Goal: Transaction & Acquisition: Purchase product/service

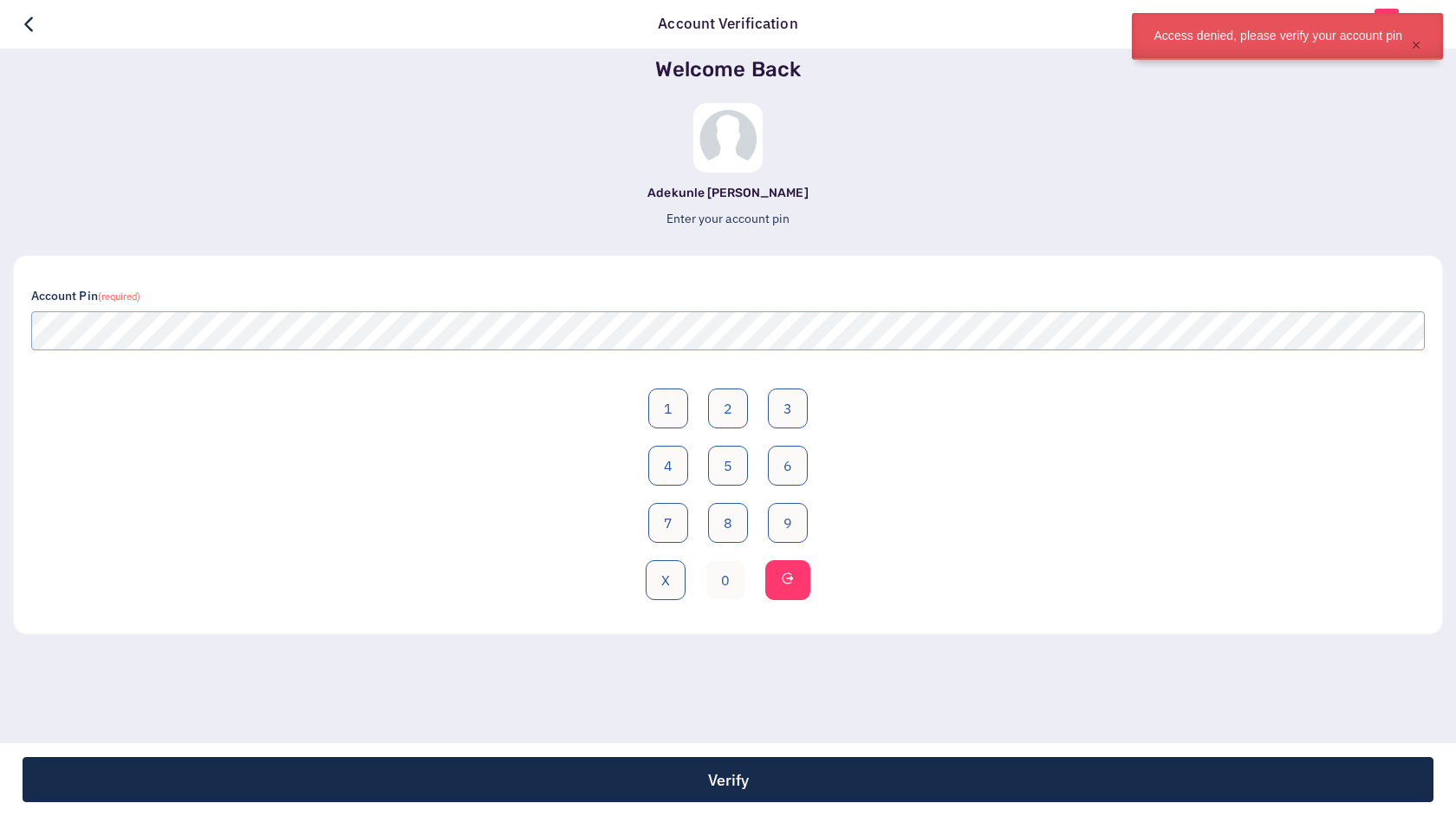
click at [732, 587] on button "0" at bounding box center [725, 580] width 40 height 40
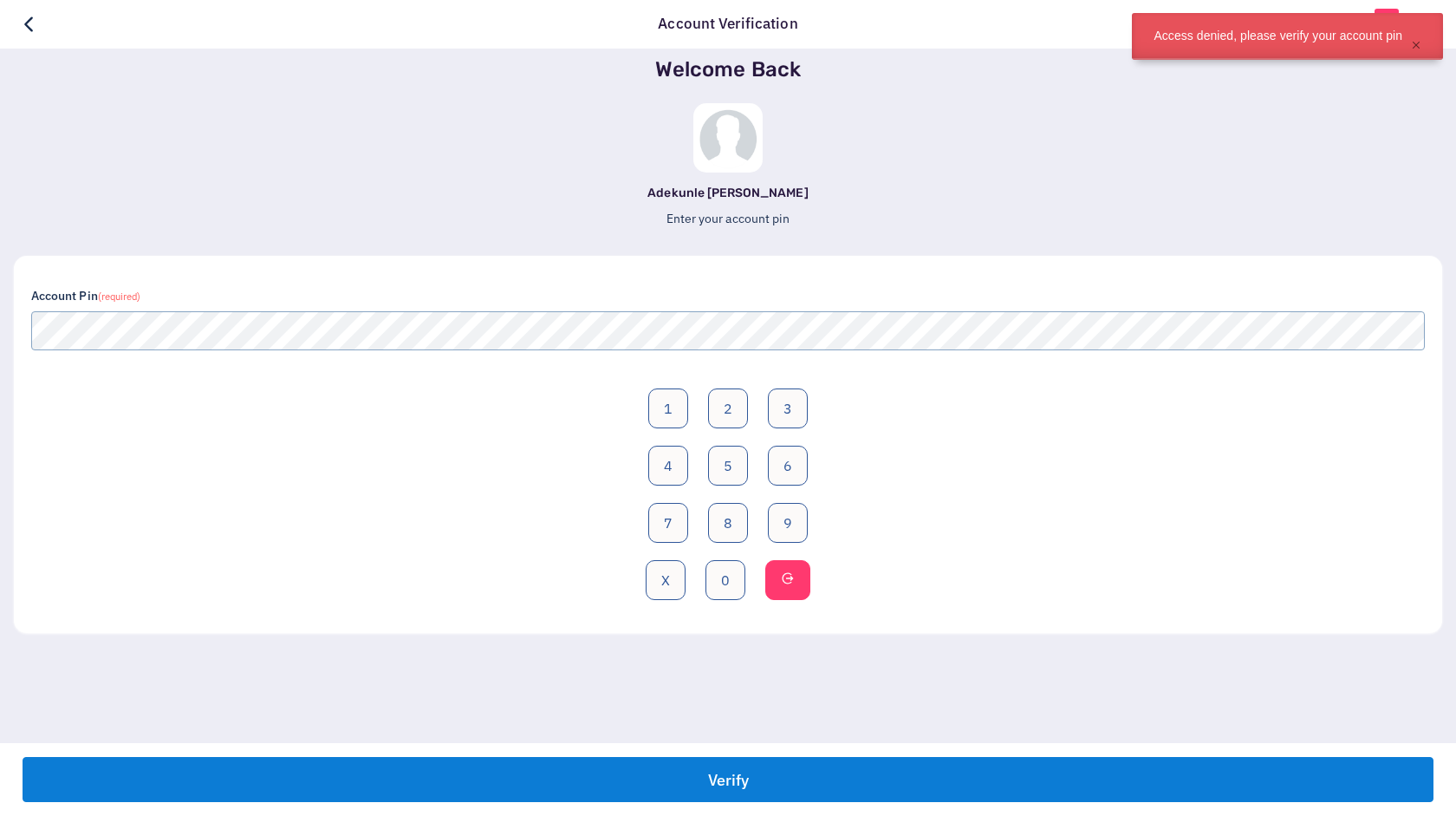
click at [783, 778] on button "Verify" at bounding box center [728, 779] width 1411 height 45
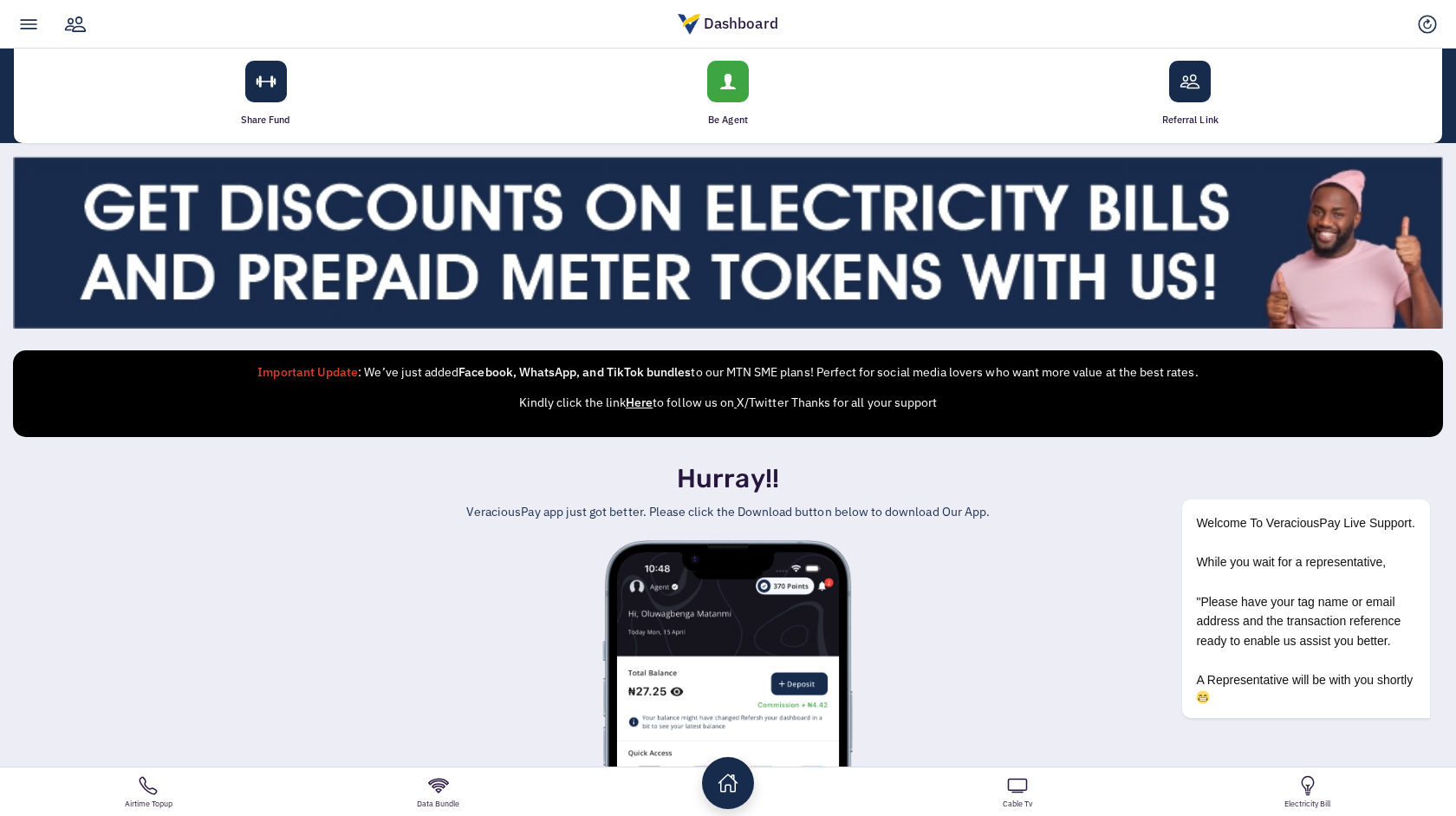
scroll to position [299, 0]
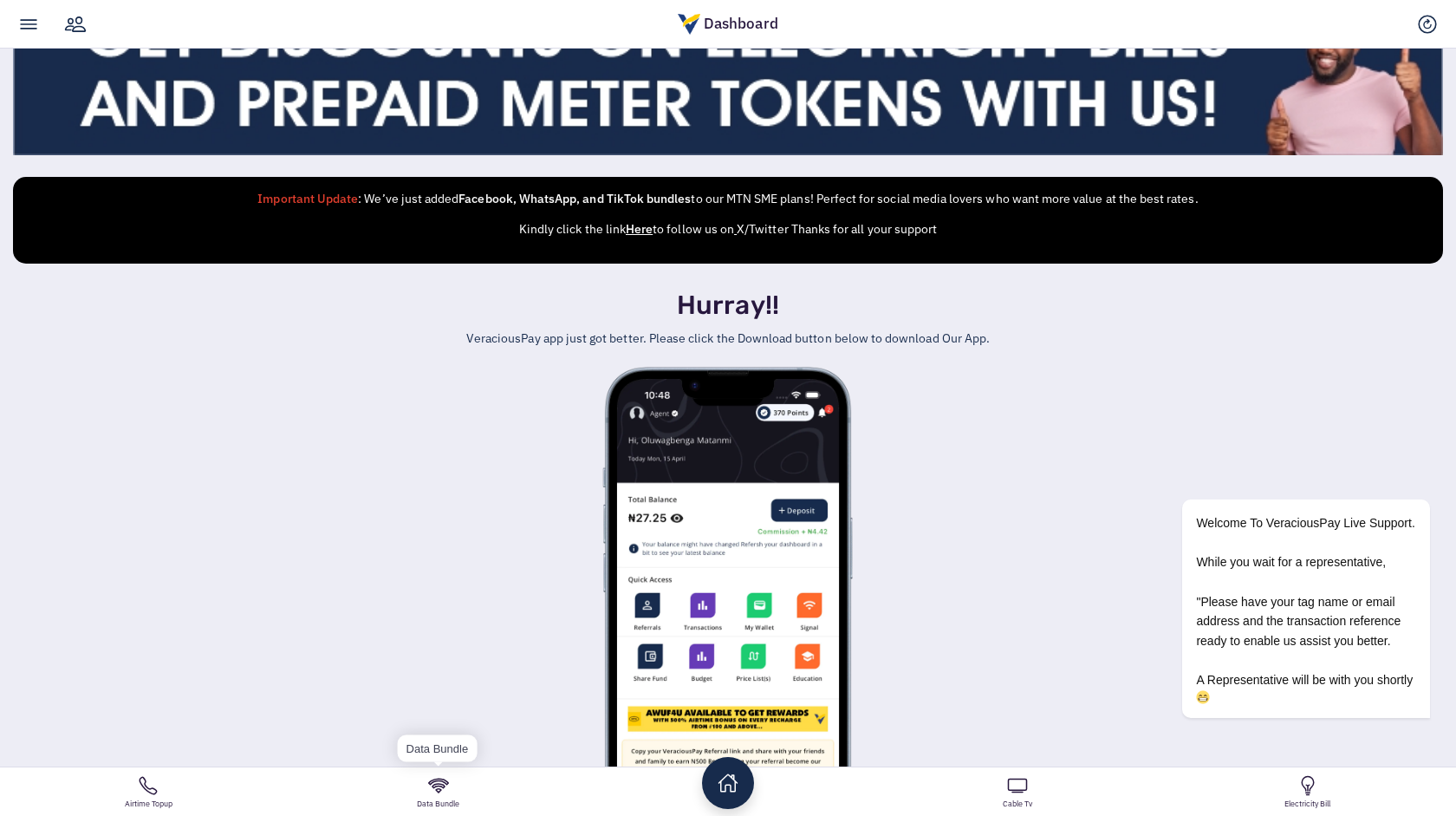
click at [456, 786] on link "Data Bundle" at bounding box center [437, 792] width 289 height 49
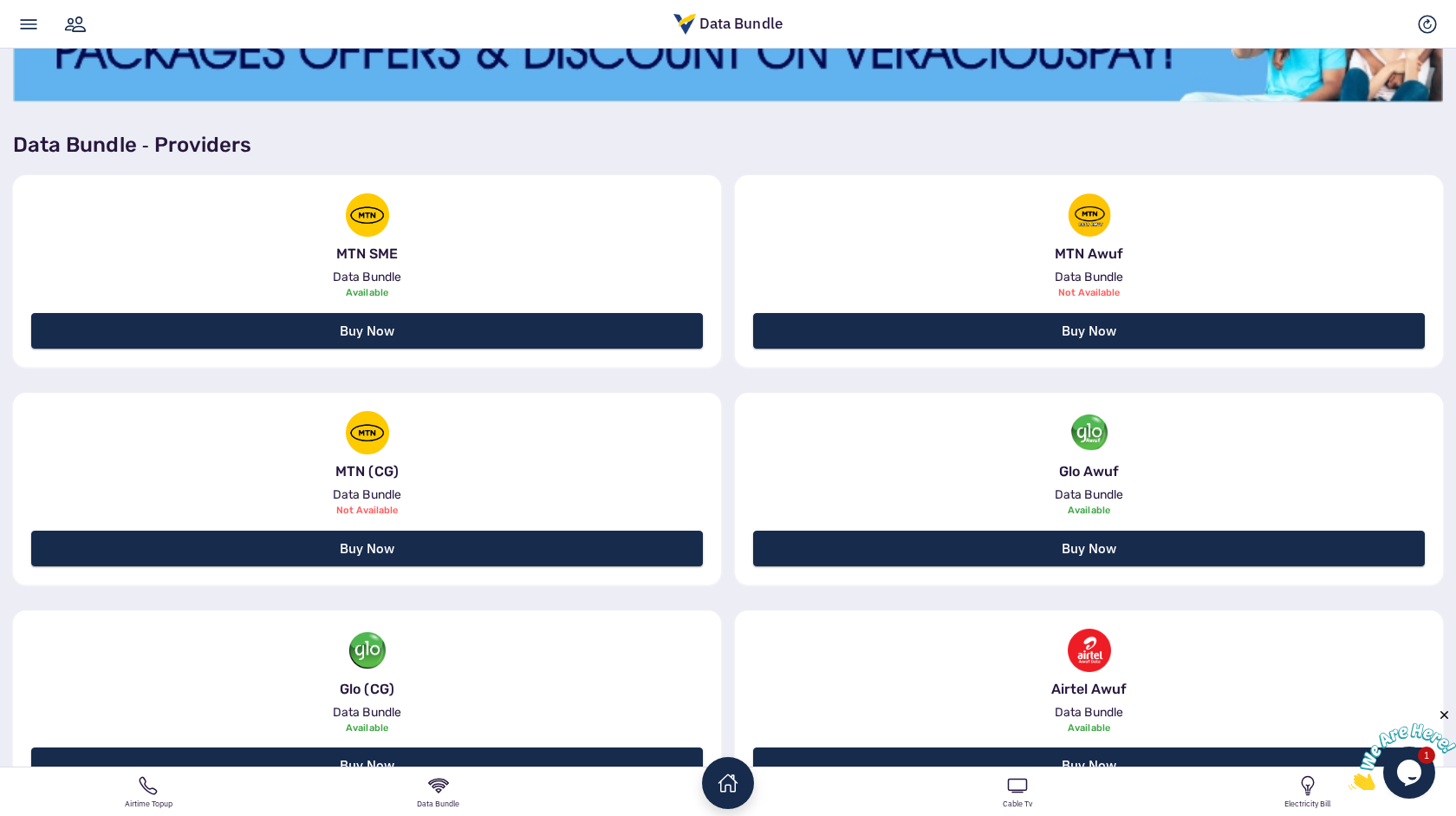
scroll to position [354, 0]
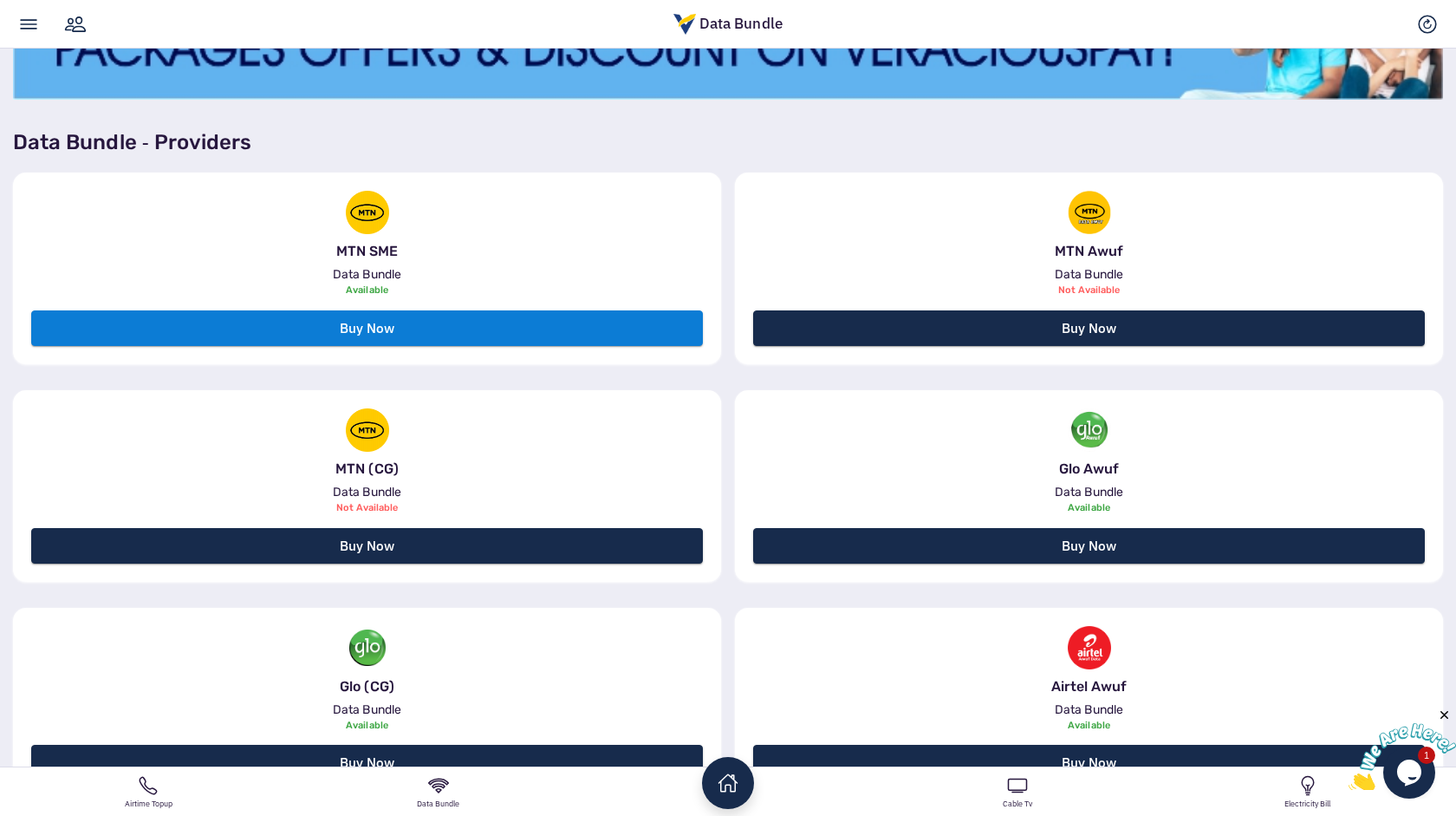
click at [513, 325] on link "Buy Now" at bounding box center [367, 327] width 672 height 35
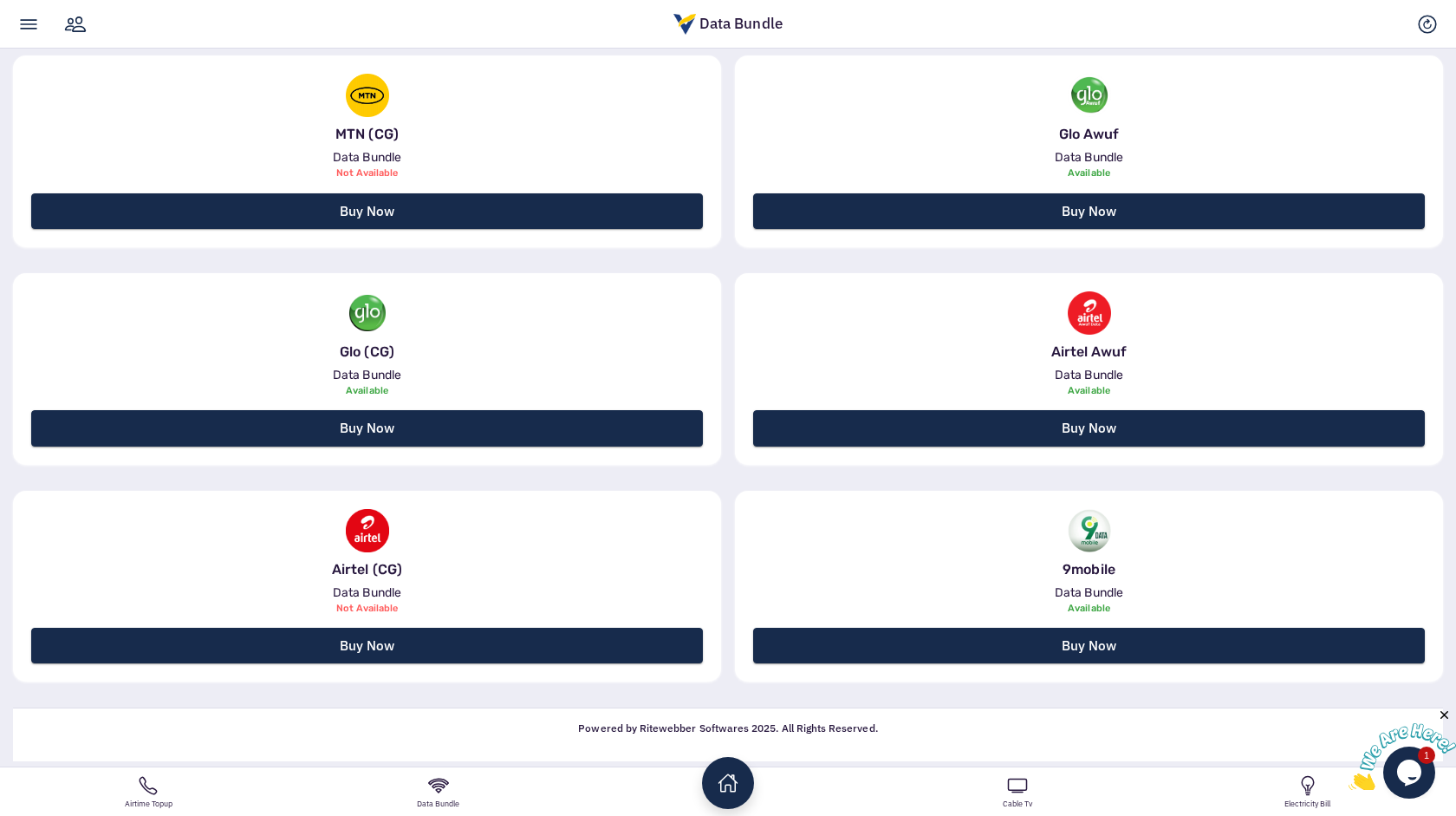
scroll to position [704, 0]
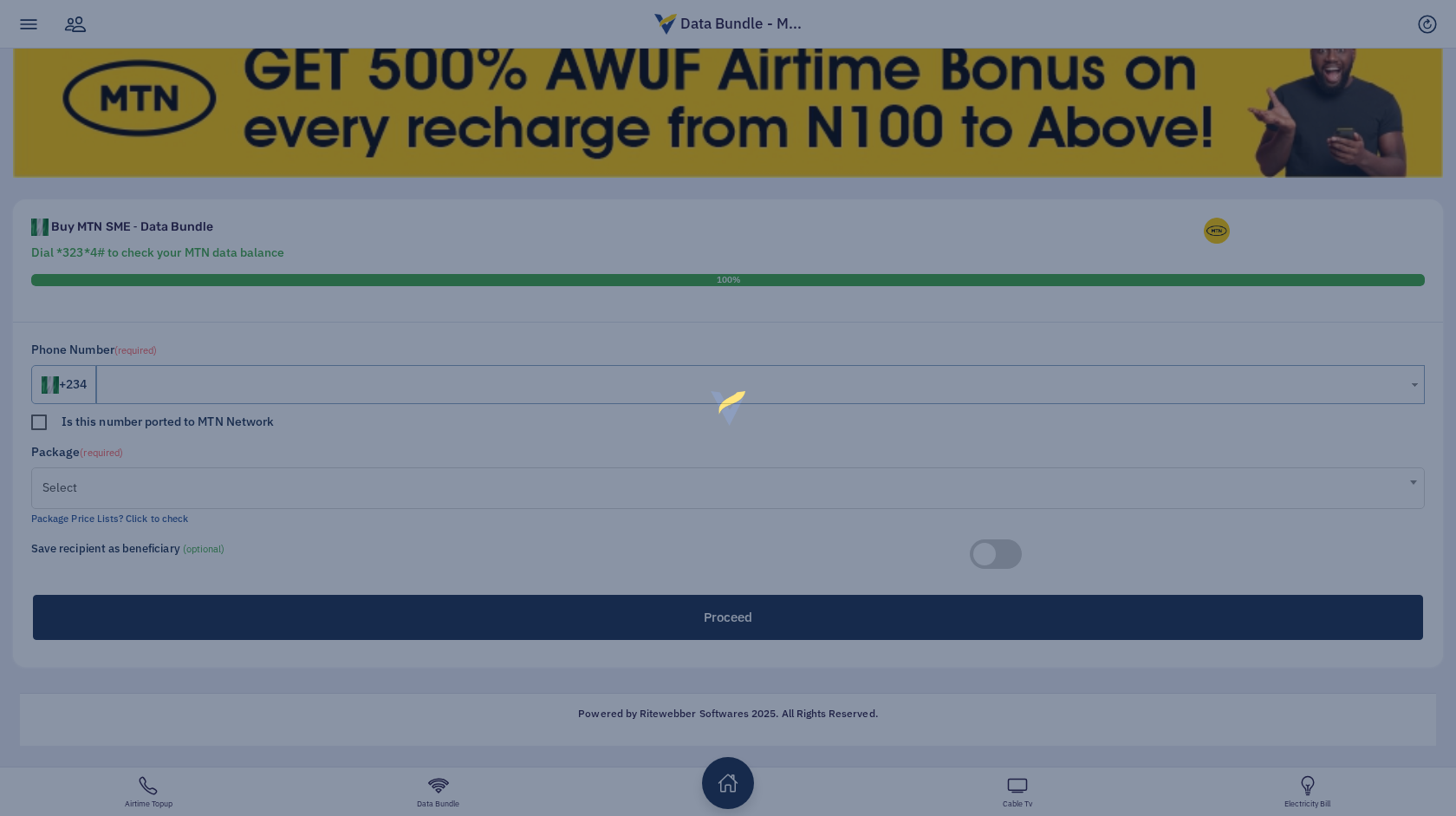
scroll to position [277, 0]
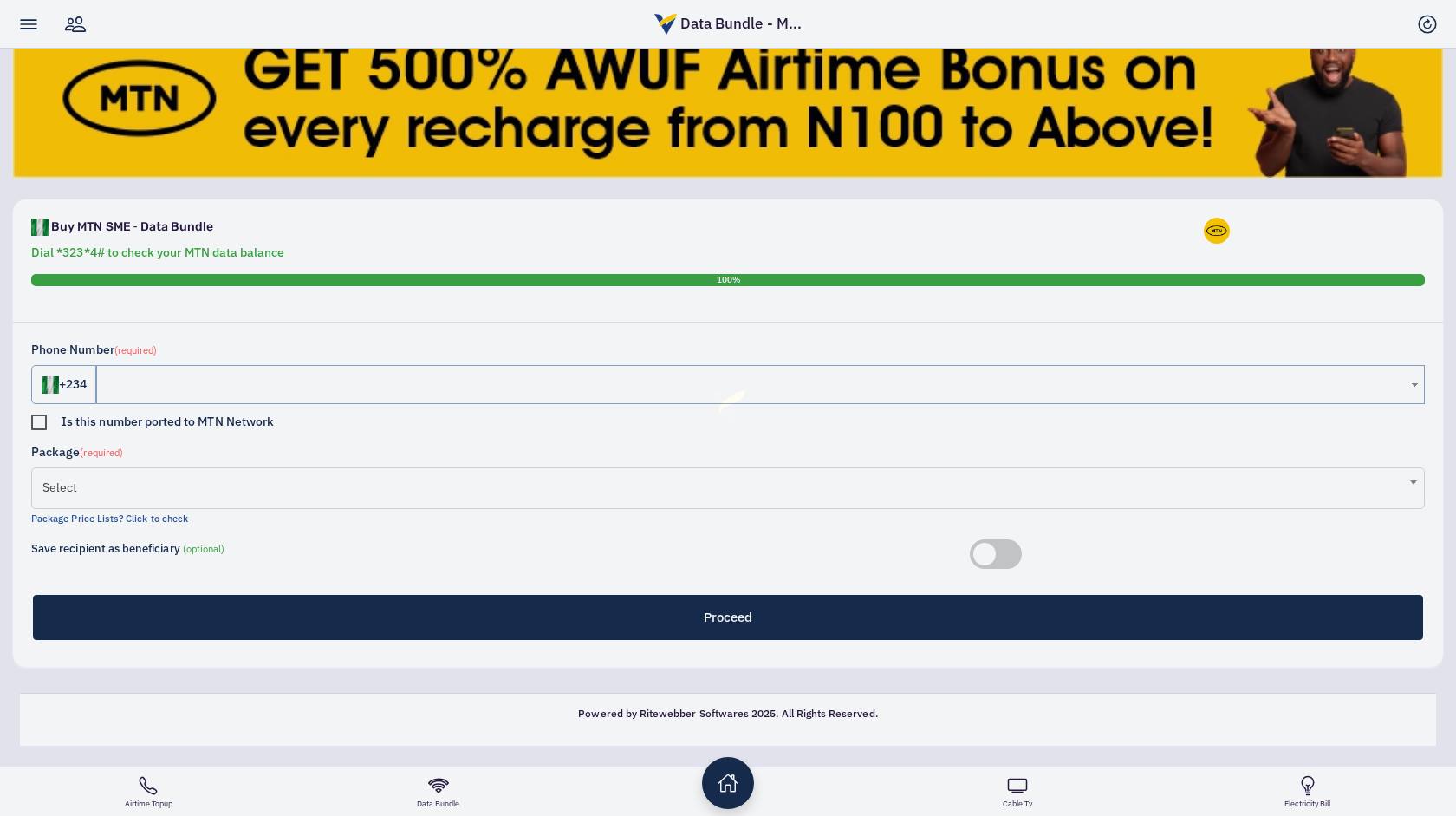
click at [501, 494] on span "Select" at bounding box center [728, 487] width 1371 height 34
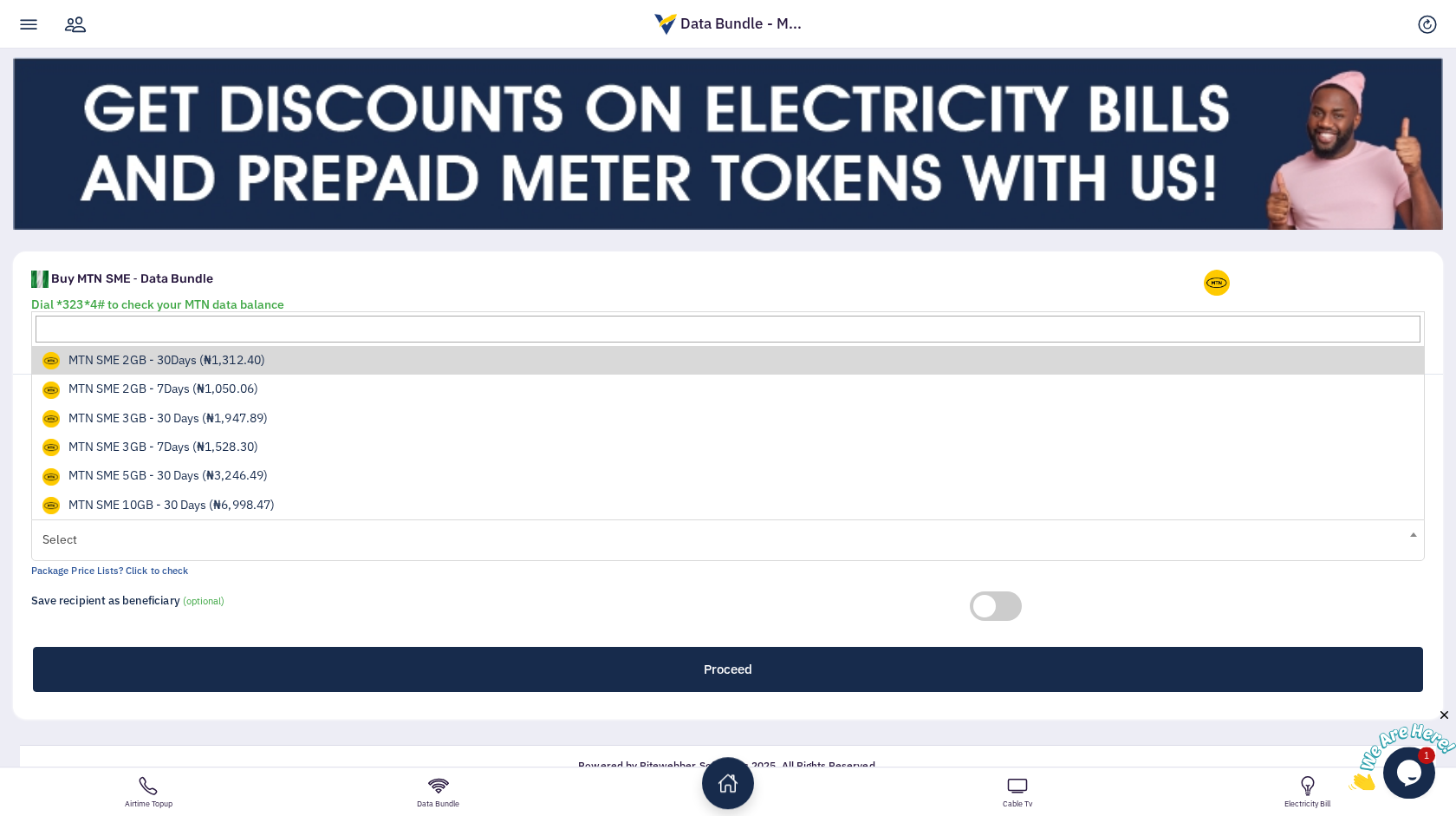
scroll to position [0, 0]
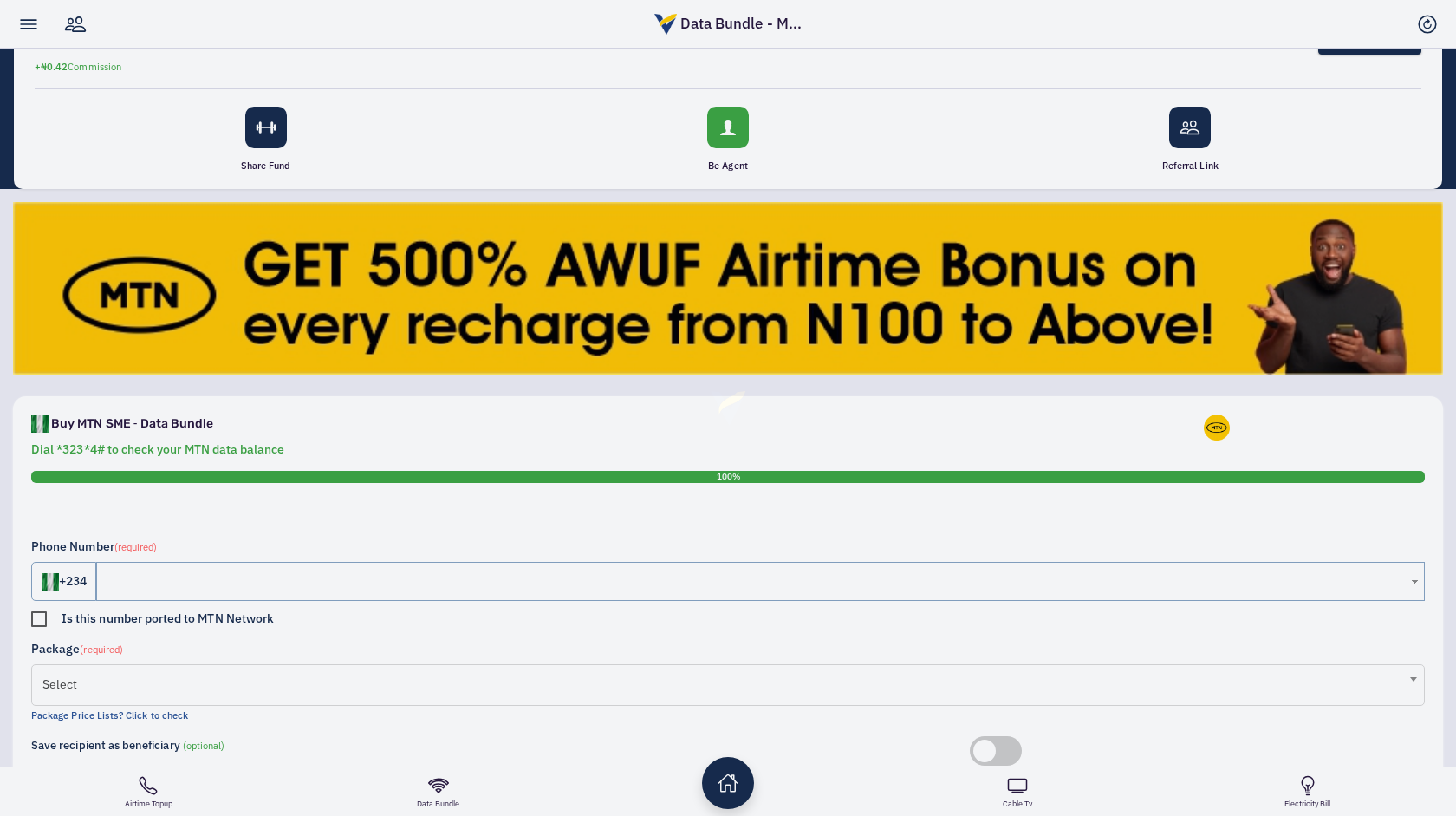
scroll to position [277, 0]
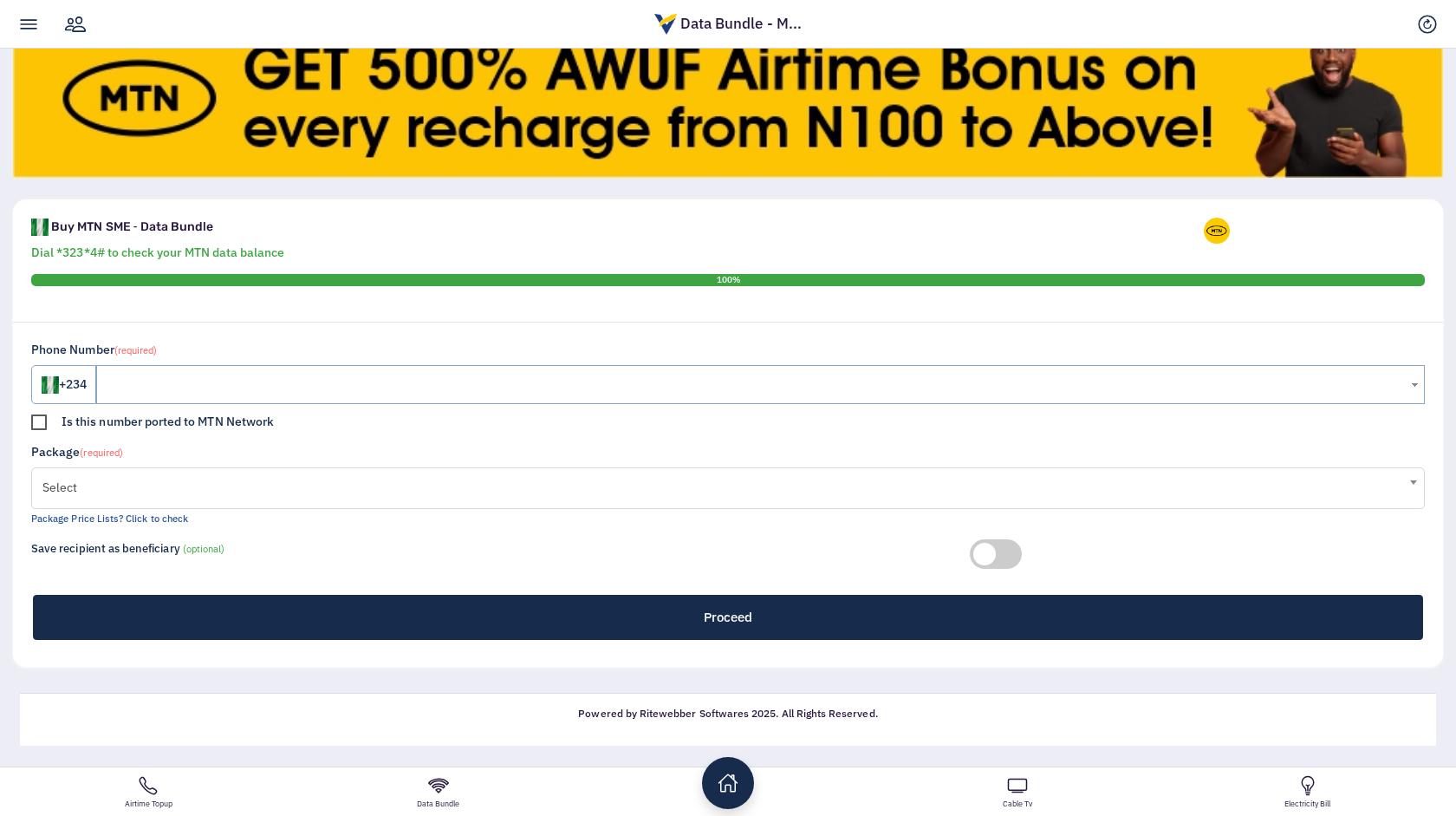
click at [669, 486] on span "Select" at bounding box center [728, 487] width 1371 height 34
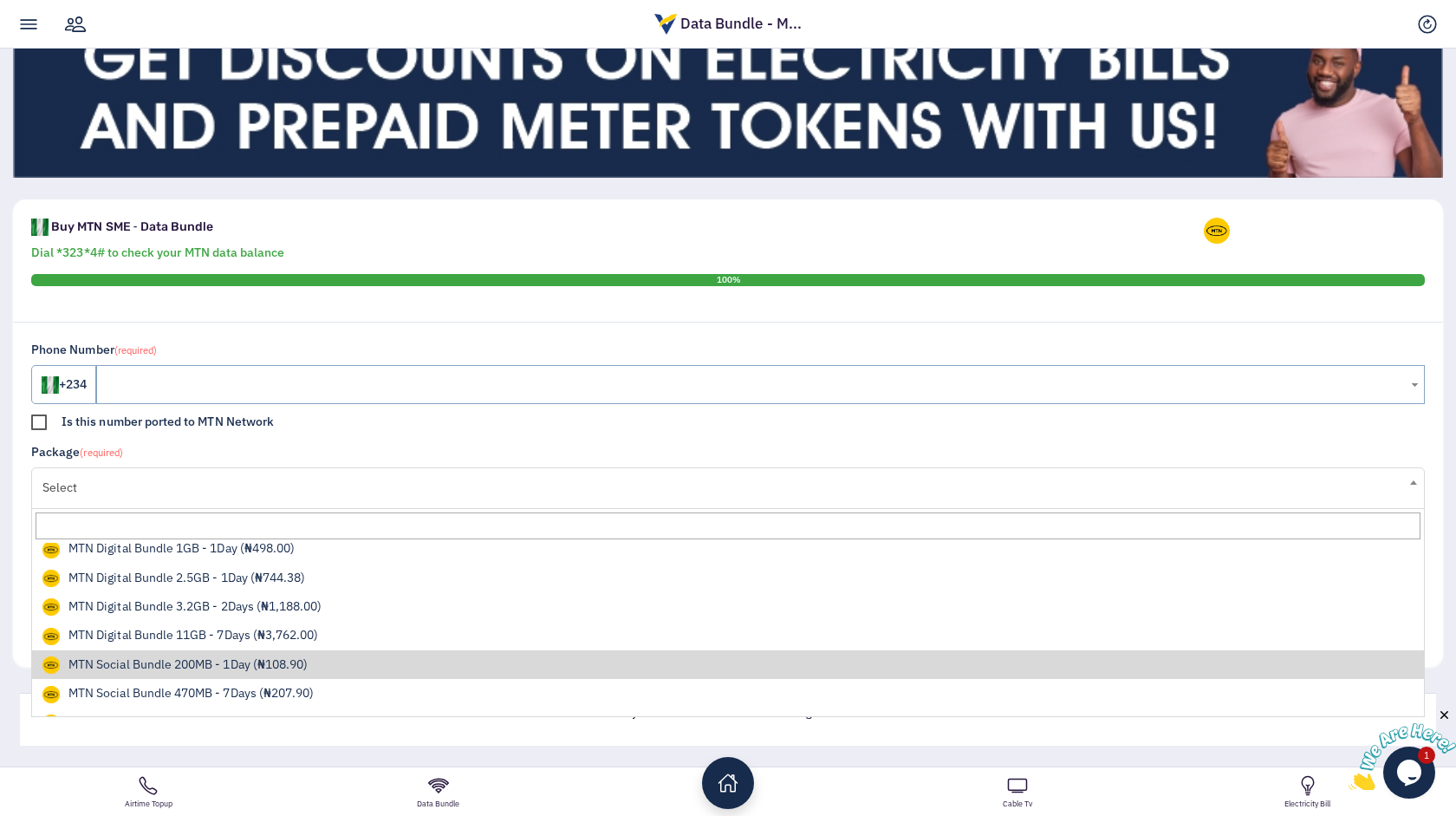
scroll to position [323, 0]
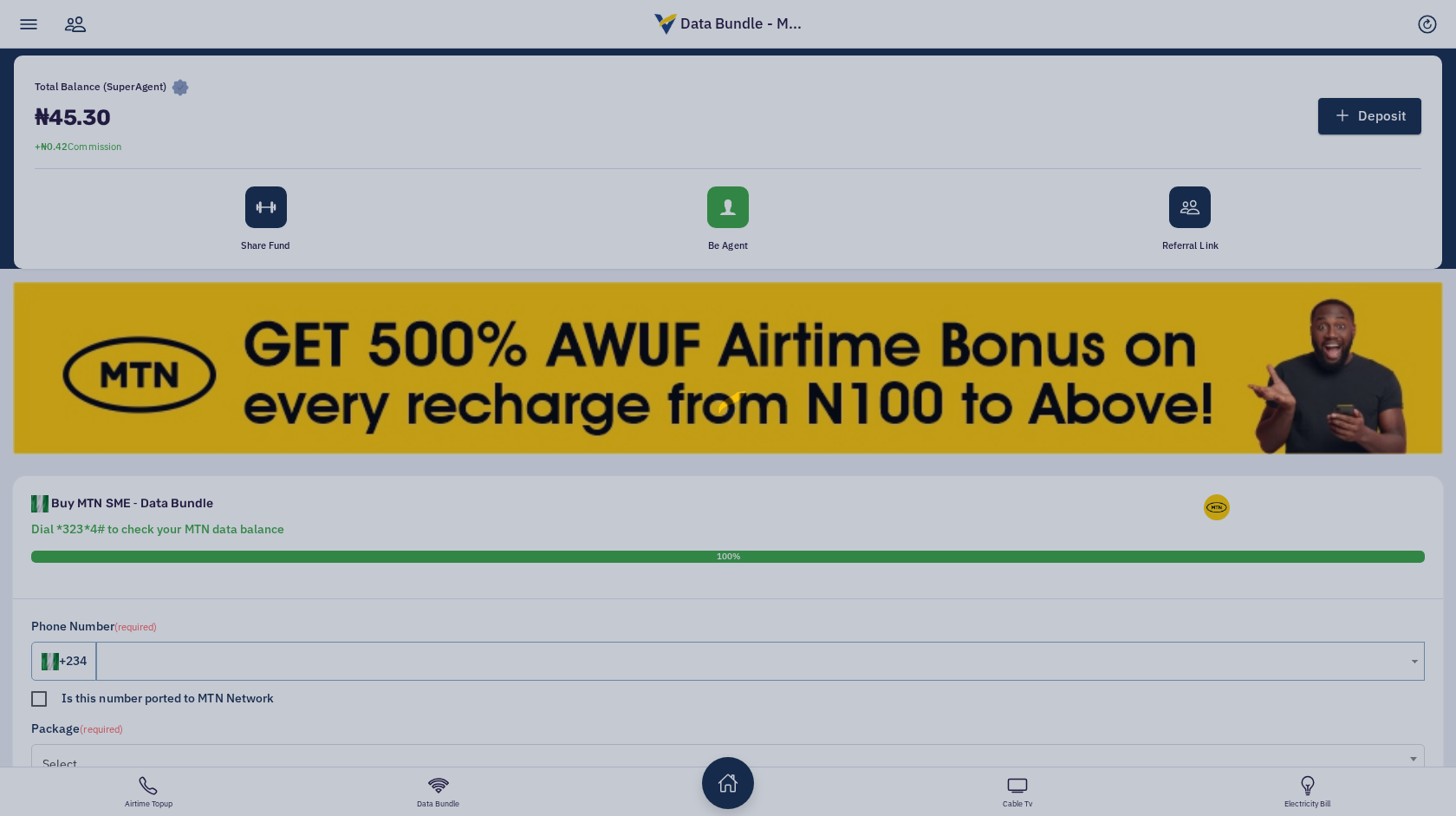
scroll to position [277, 0]
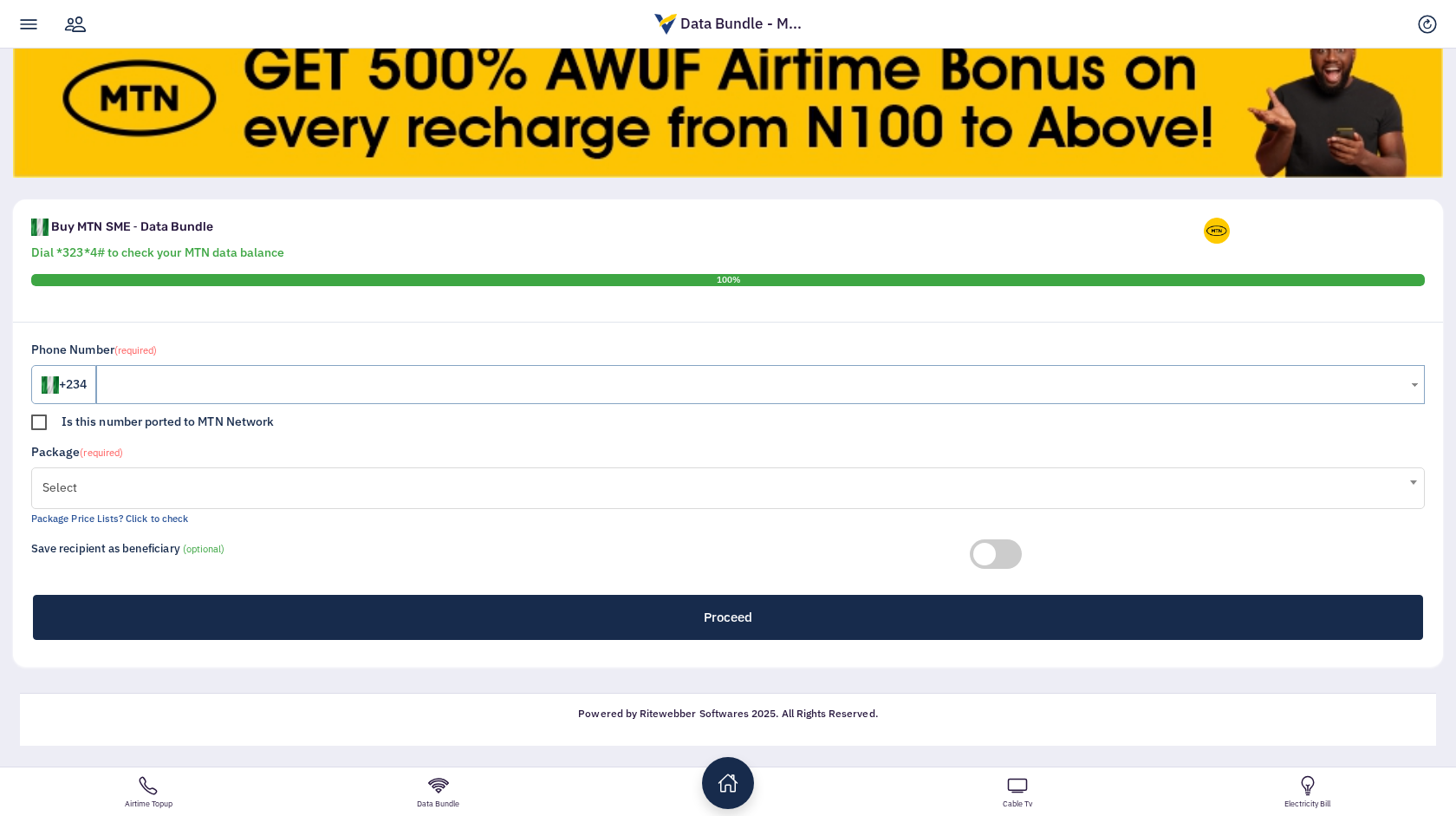
click at [682, 512] on div "Package (required) Select MTN SME 500MB - 7 Days (₦447.75) MTN SME 500MB - 1Day…" at bounding box center [728, 484] width 1394 height 84
click at [682, 496] on span "Select" at bounding box center [728, 487] width 1371 height 34
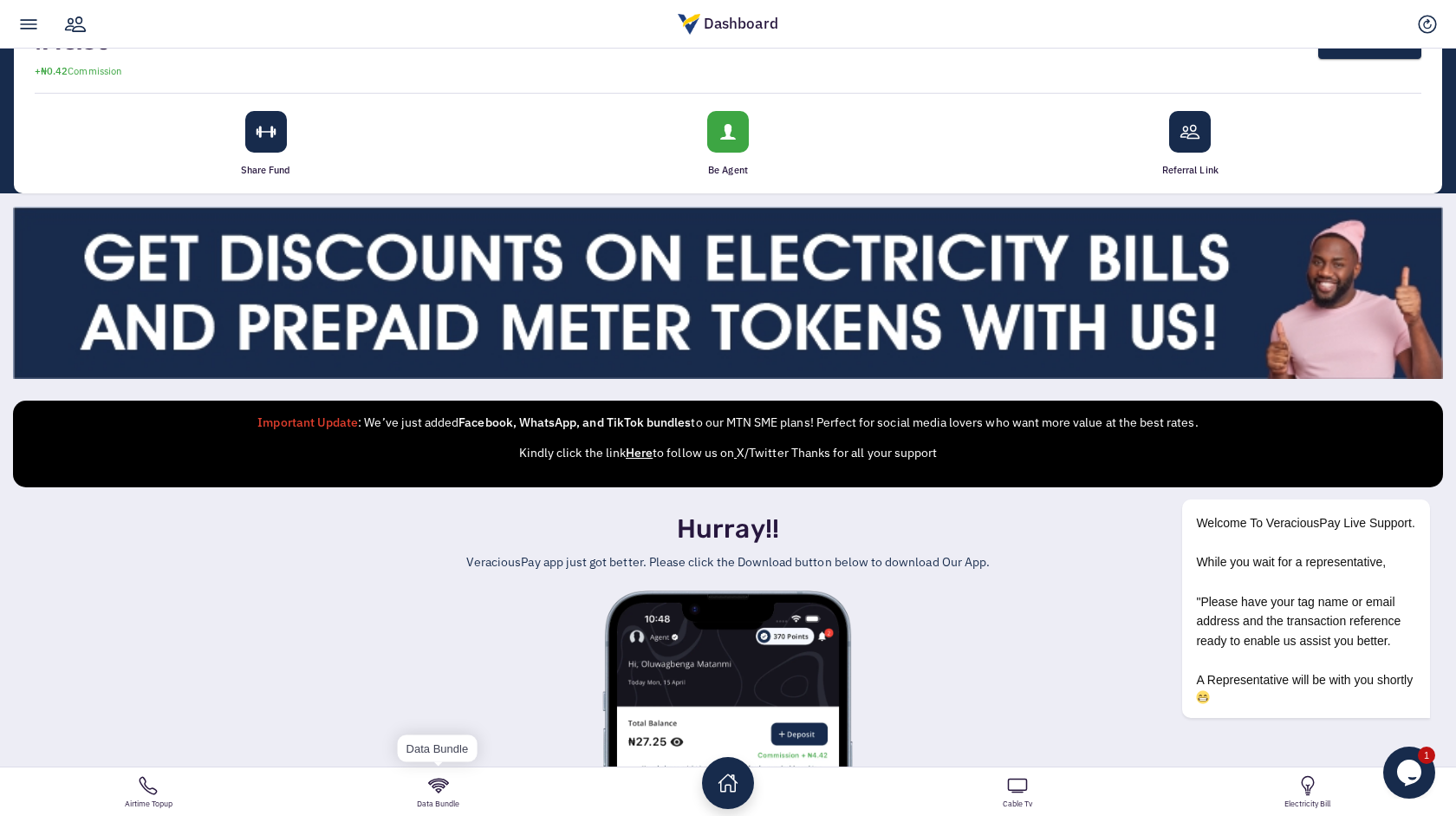
click at [443, 767] on link "Data Bundle" at bounding box center [437, 792] width 289 height 49
click at [1403, 755] on button "Opens Chat This icon Opens the chat window." at bounding box center [1409, 773] width 52 height 52
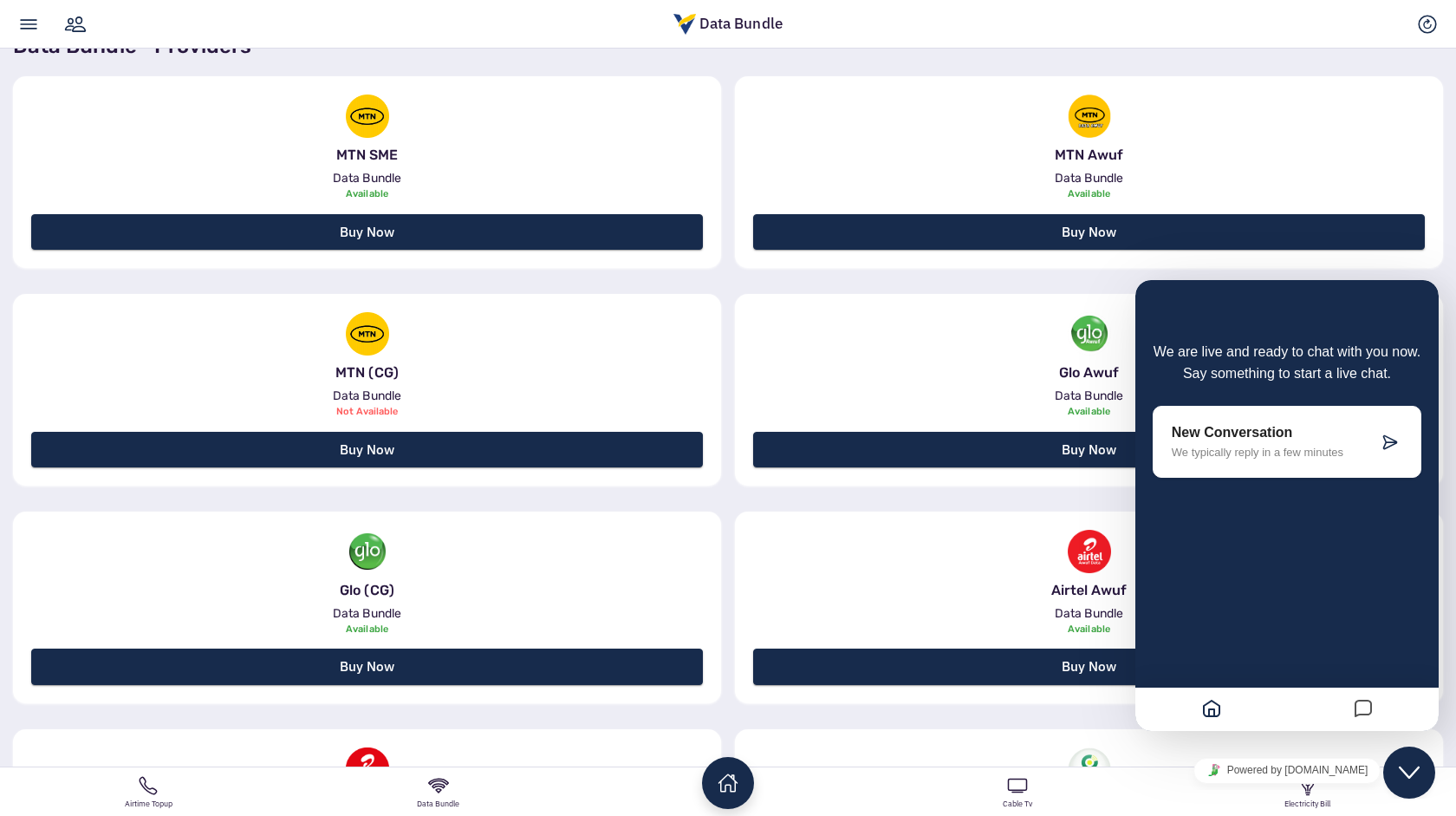
scroll to position [458, 0]
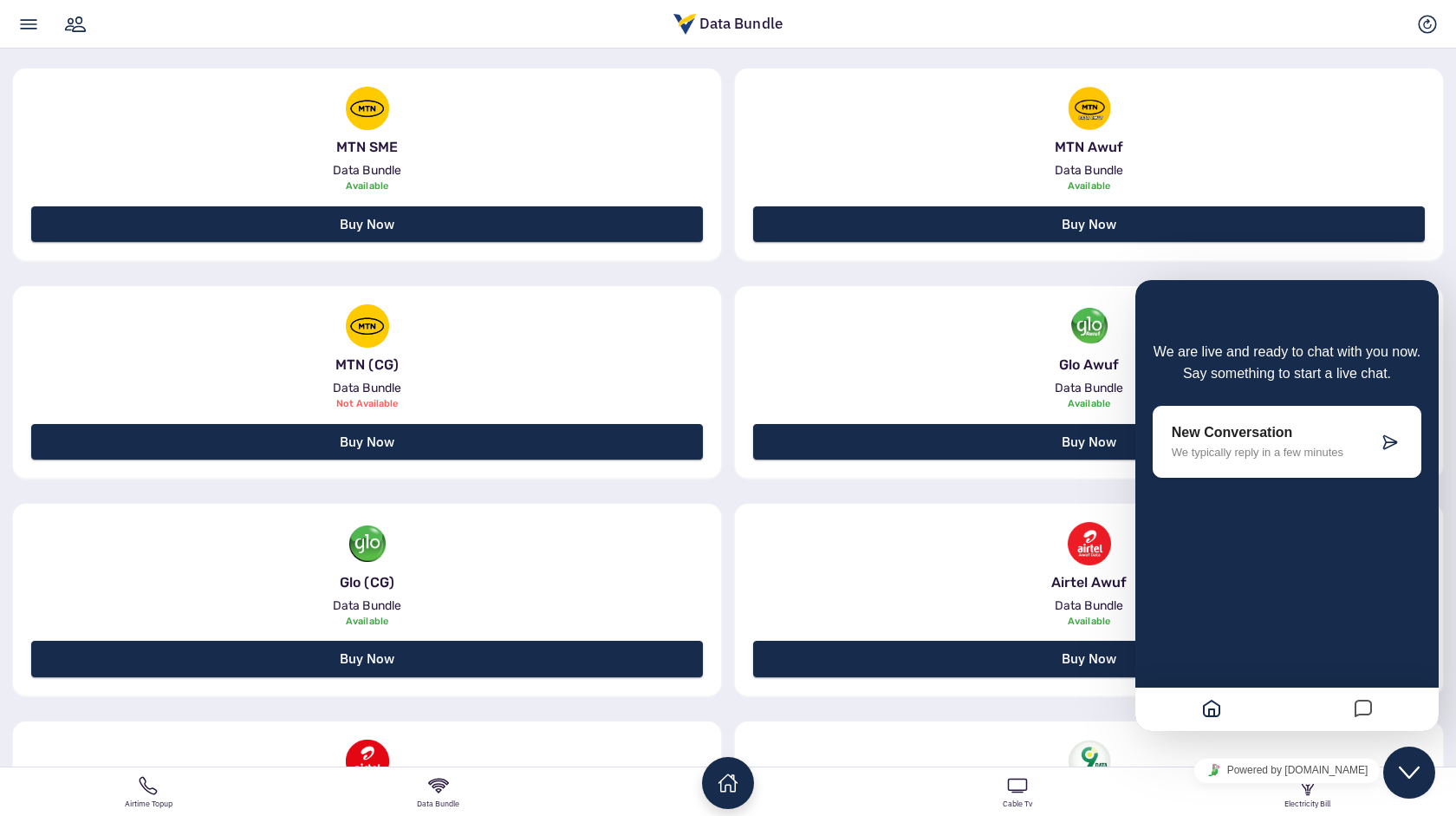
click at [1406, 765] on icon "Close Chat This icon closes the chat window." at bounding box center [1408, 772] width 21 height 21
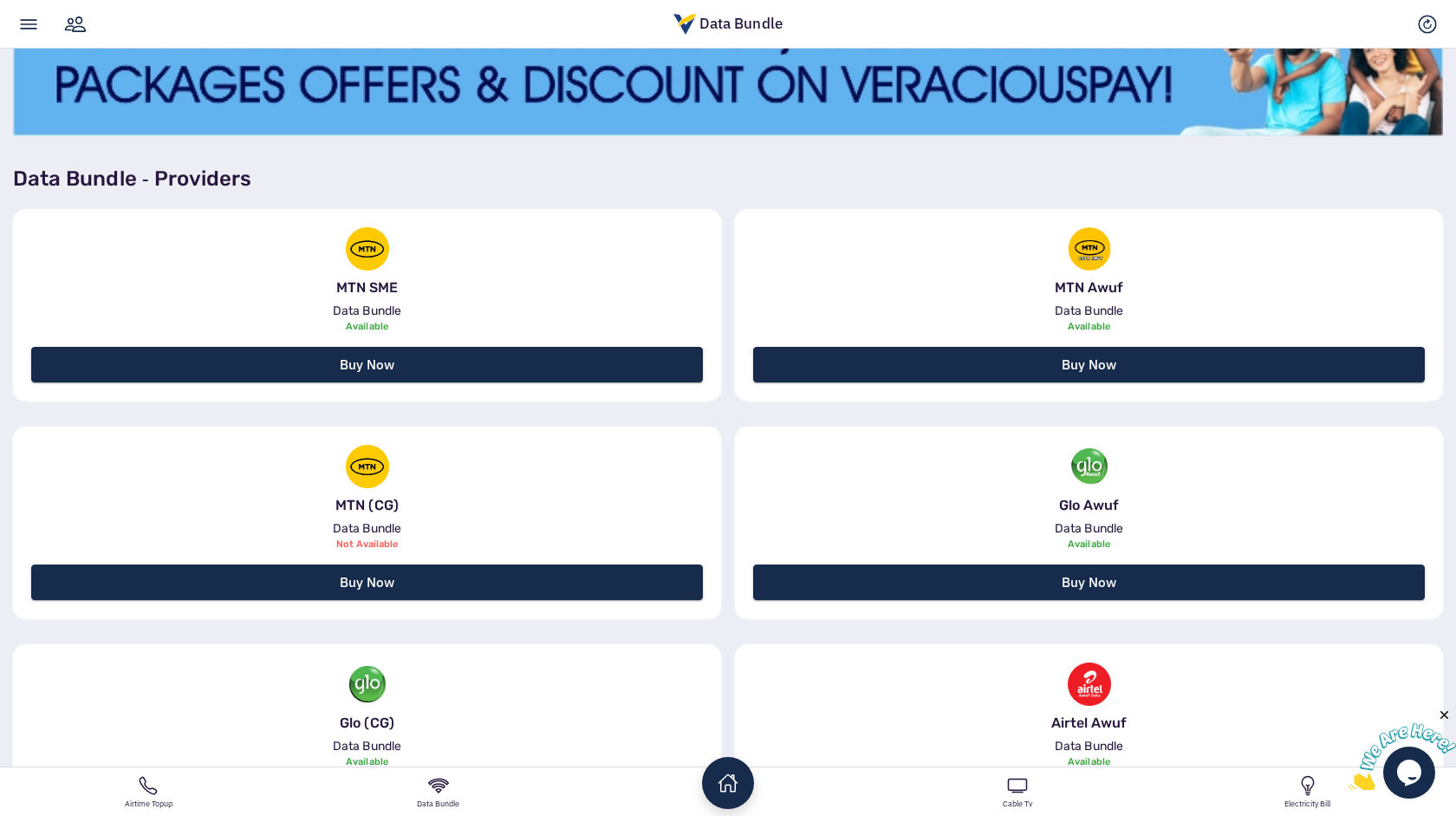
scroll to position [316, 0]
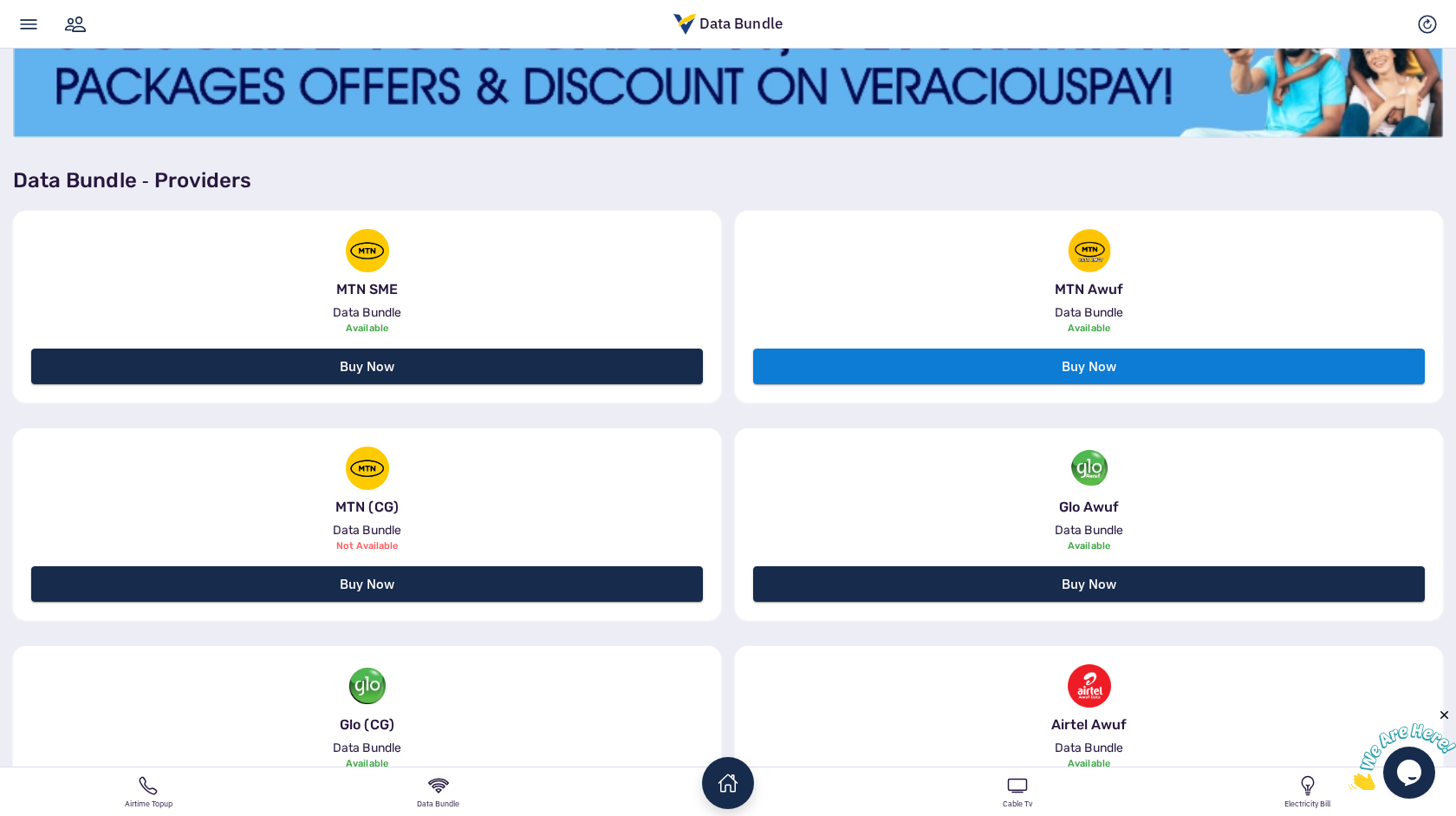
click at [819, 371] on link "Buy Now" at bounding box center [1088, 365] width 672 height 35
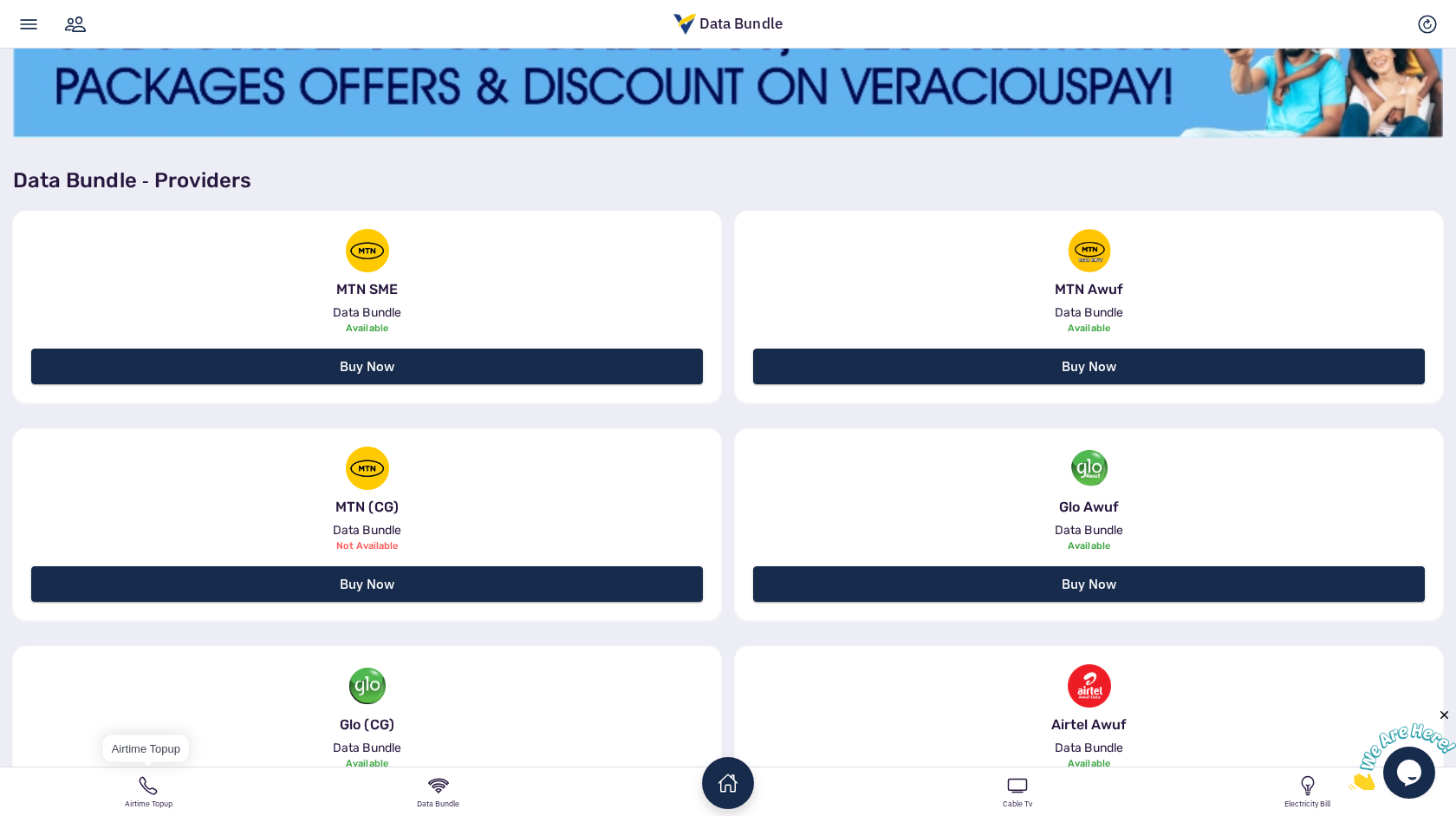
click at [150, 789] on link "Airtime Topup" at bounding box center [148, 792] width 289 height 49
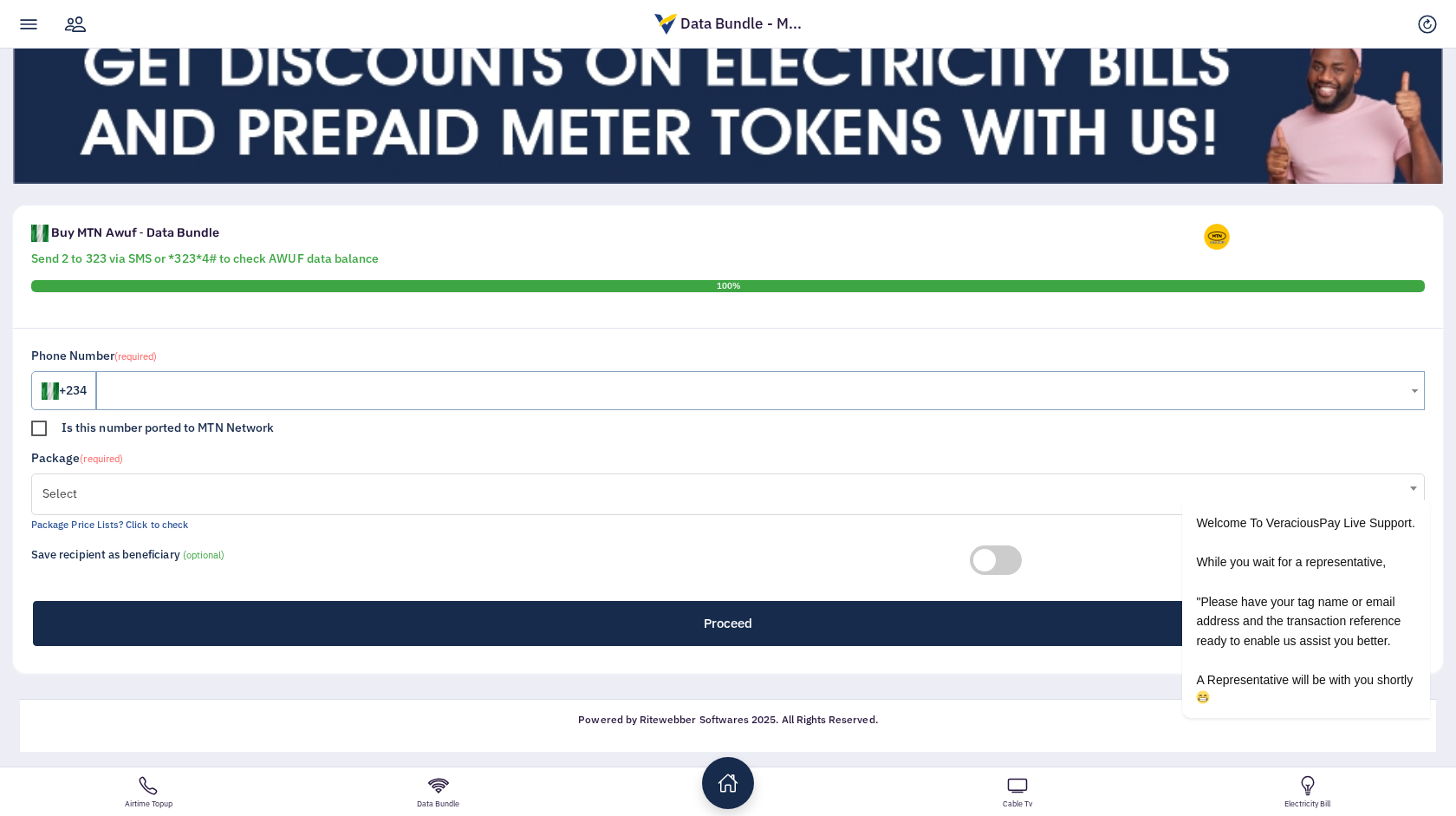
scroll to position [277, 0]
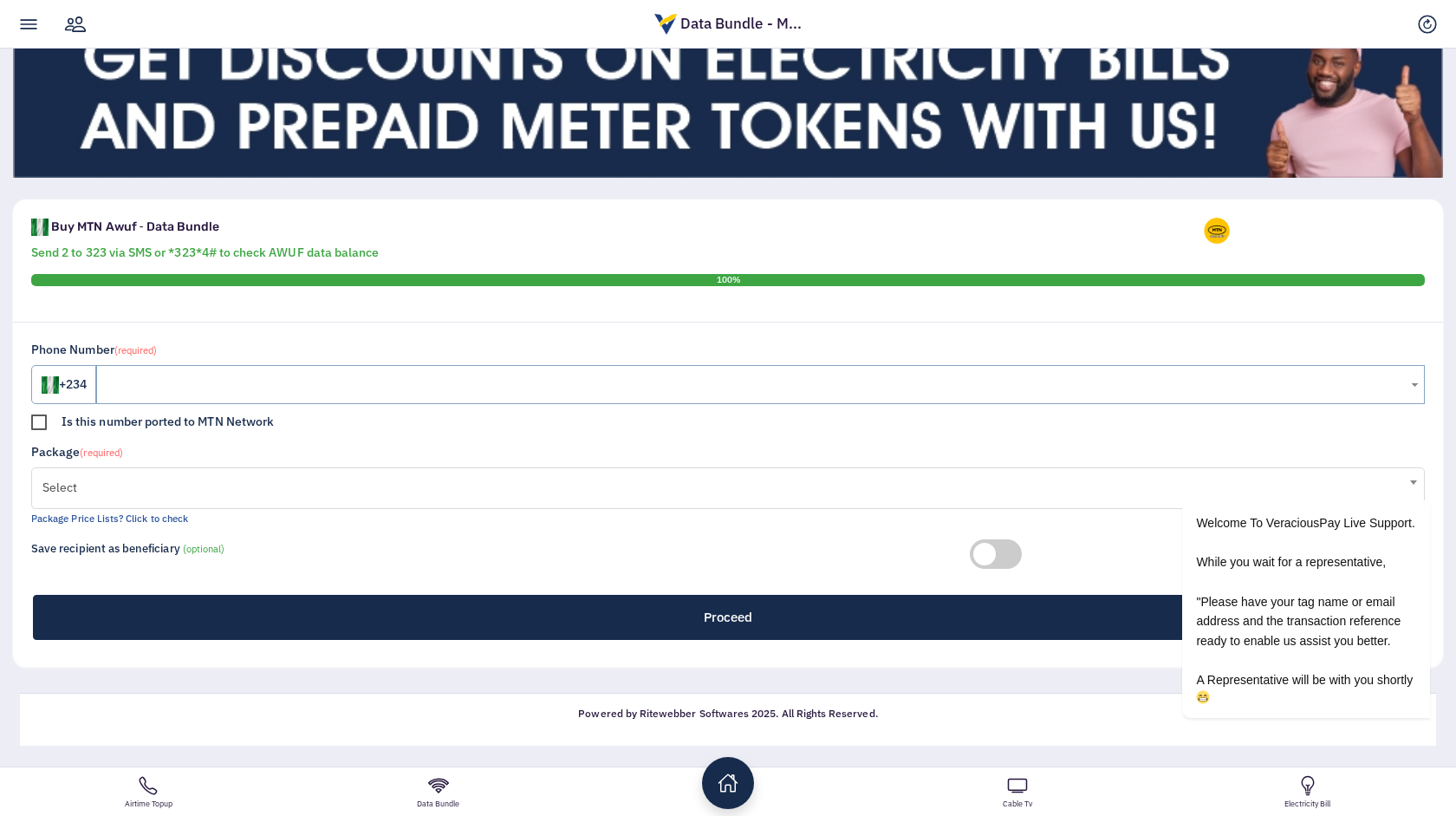
click at [477, 489] on span "Select" at bounding box center [728, 487] width 1371 height 34
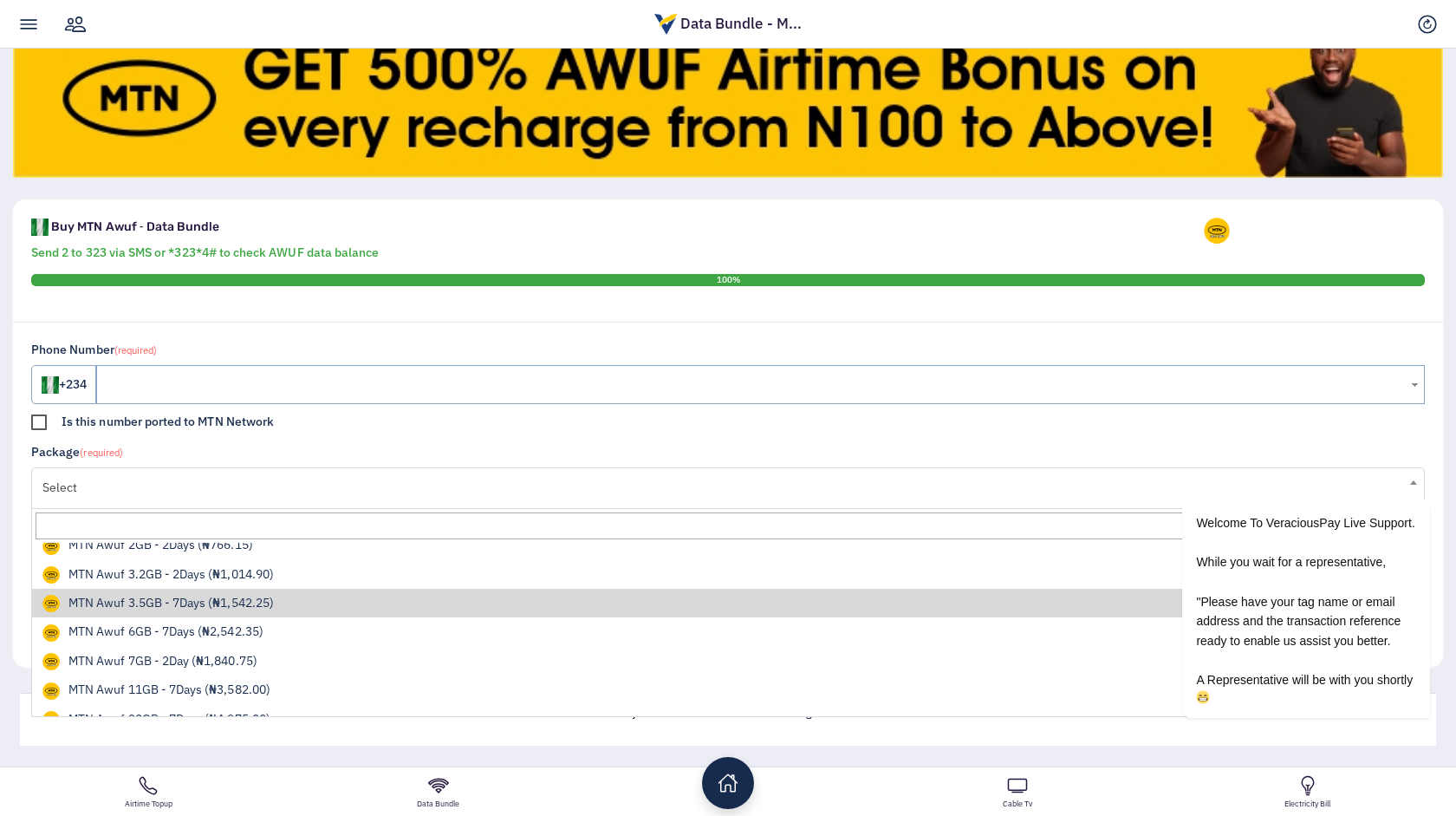
scroll to position [173, 0]
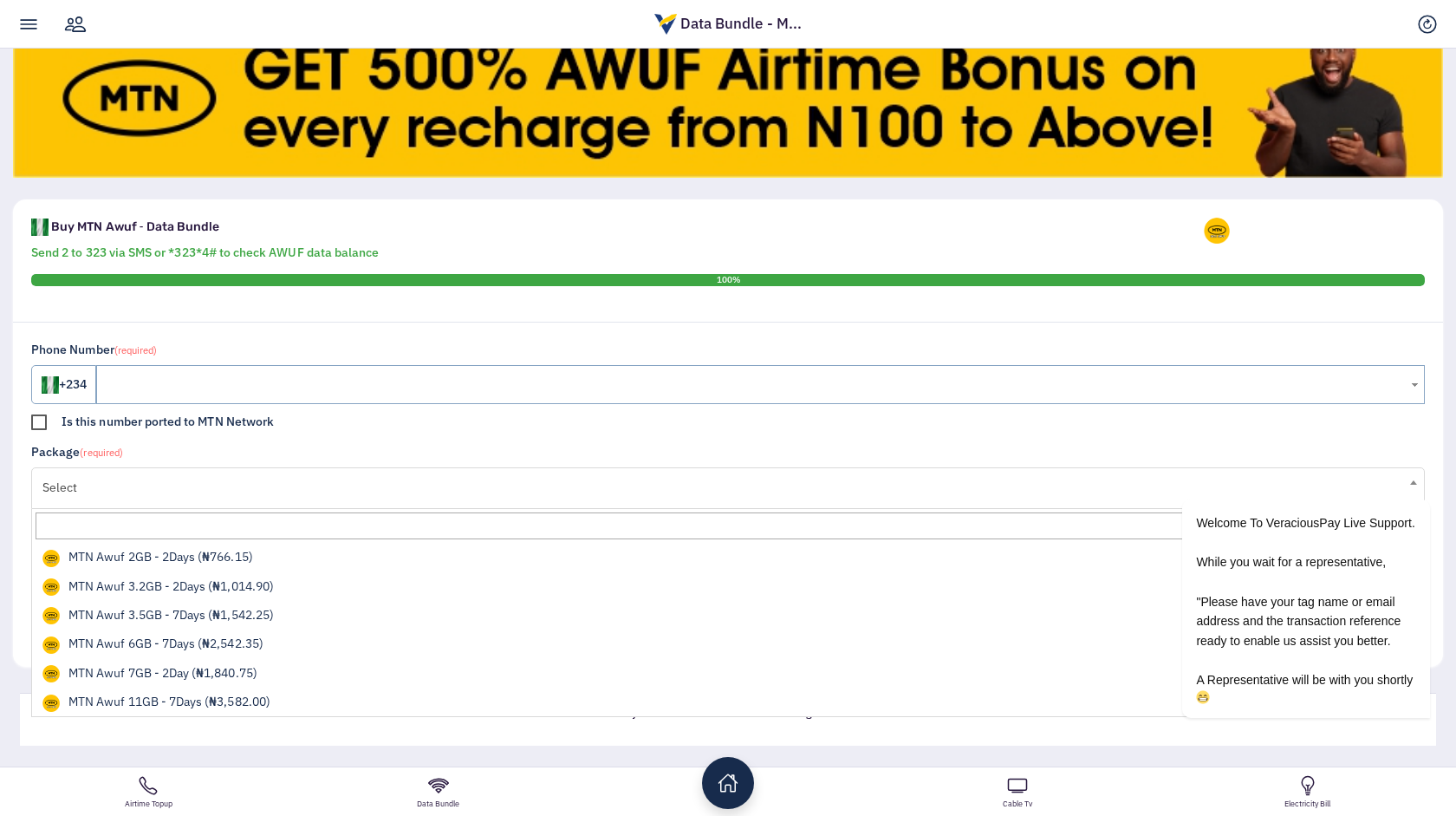
click at [378, 526] on input "Search" at bounding box center [728, 526] width 1385 height 27
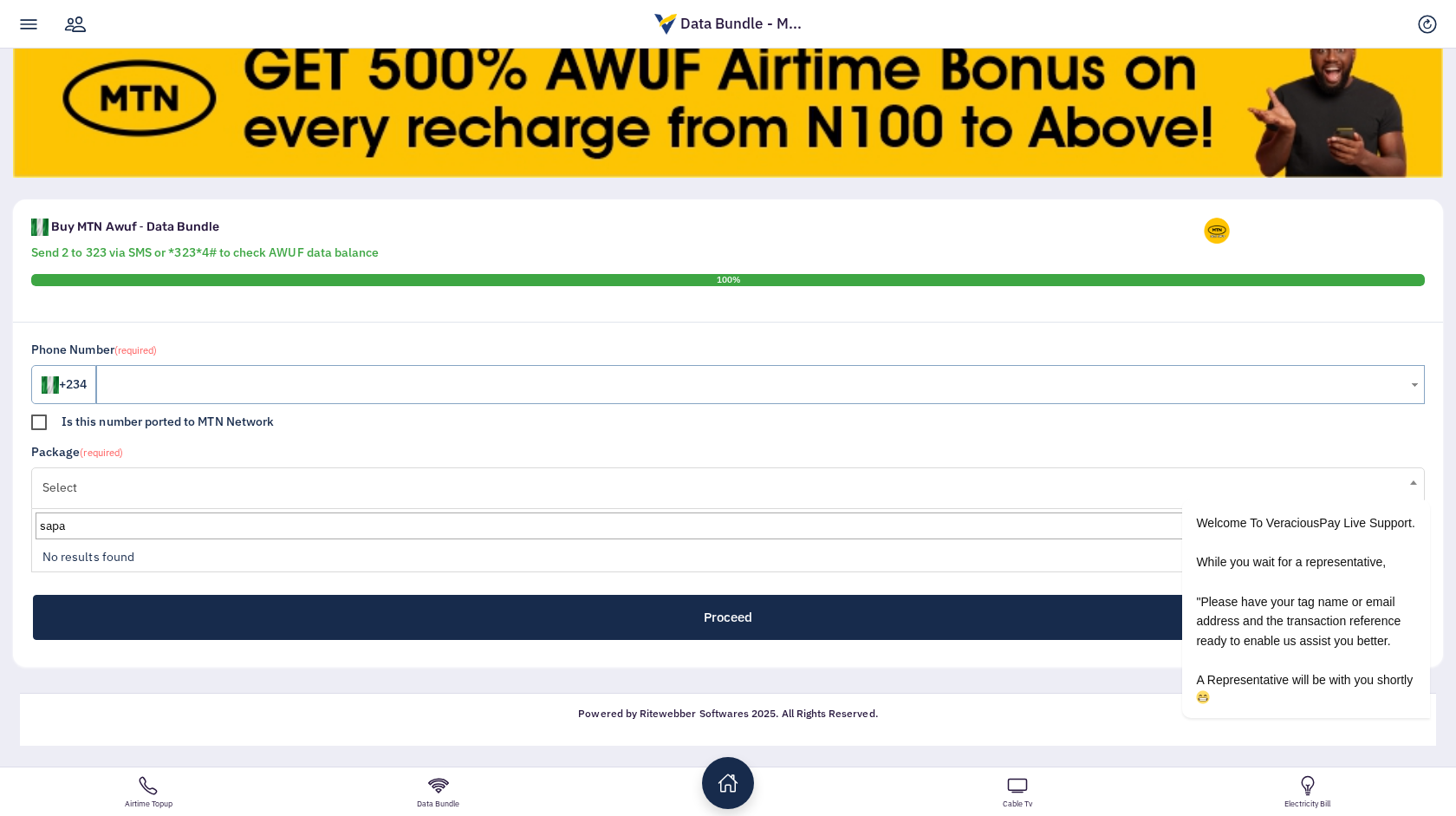
type input "sapa"
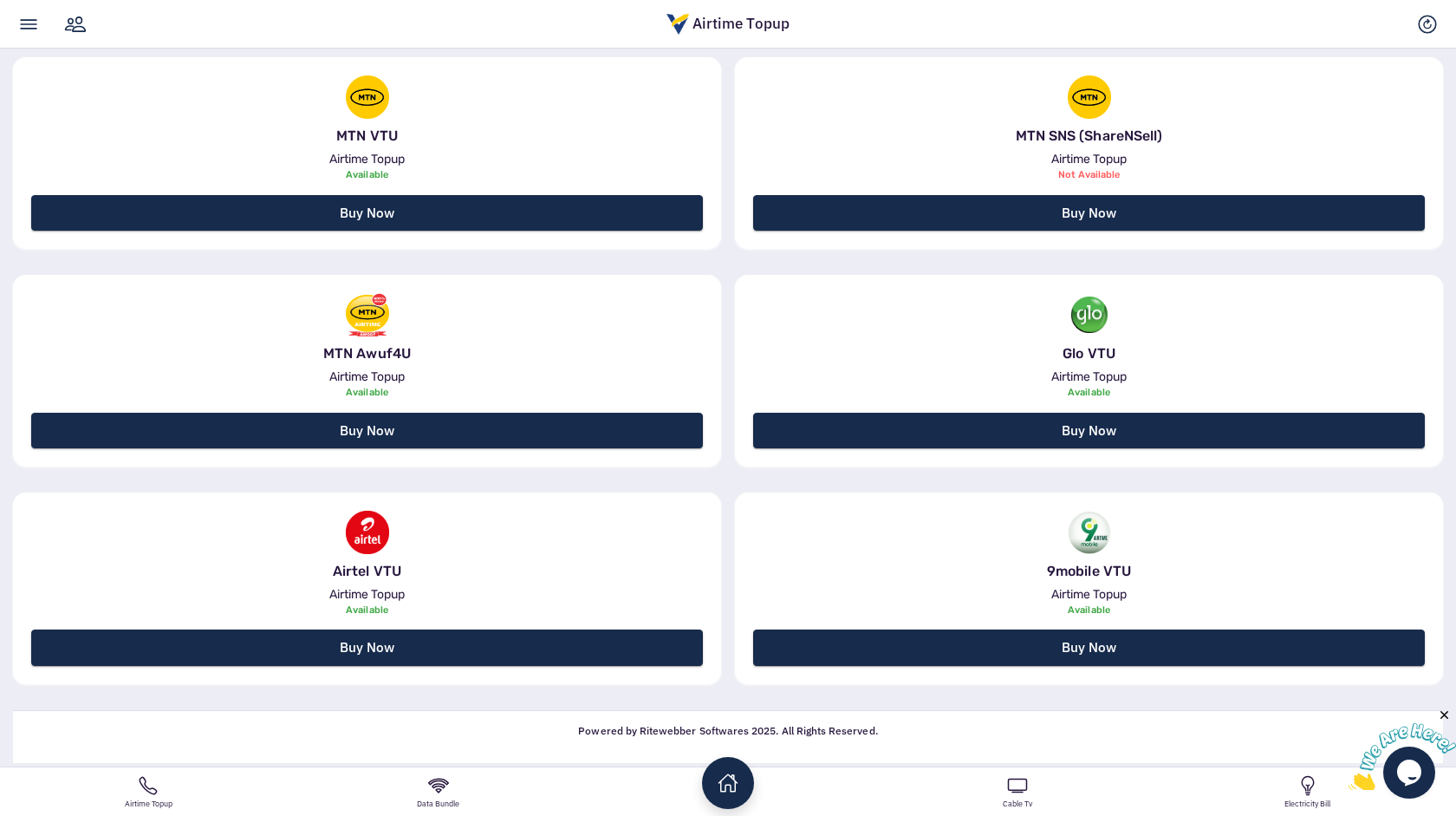
scroll to position [485, 0]
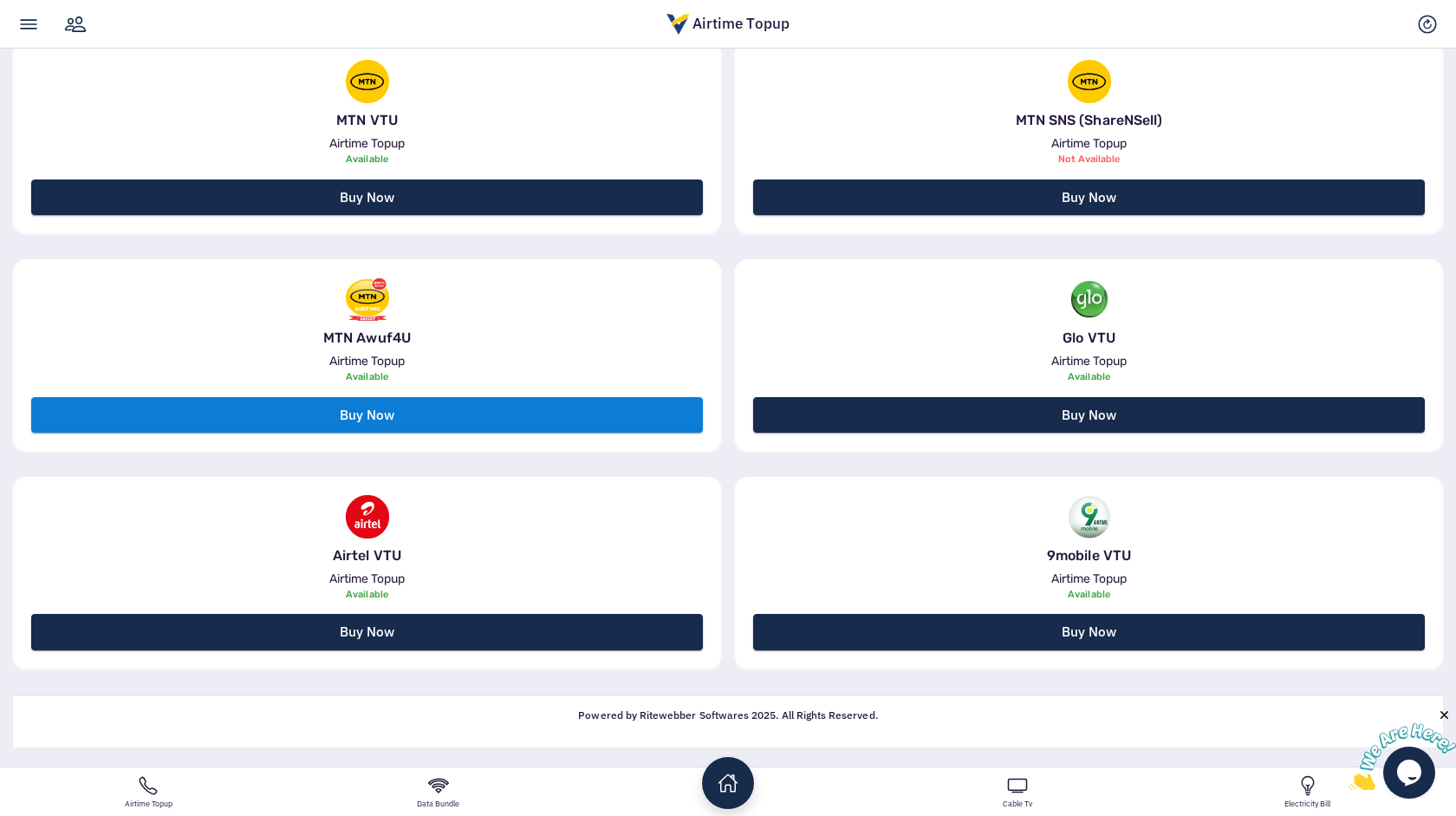
click at [490, 423] on link "Buy Now" at bounding box center [367, 414] width 672 height 35
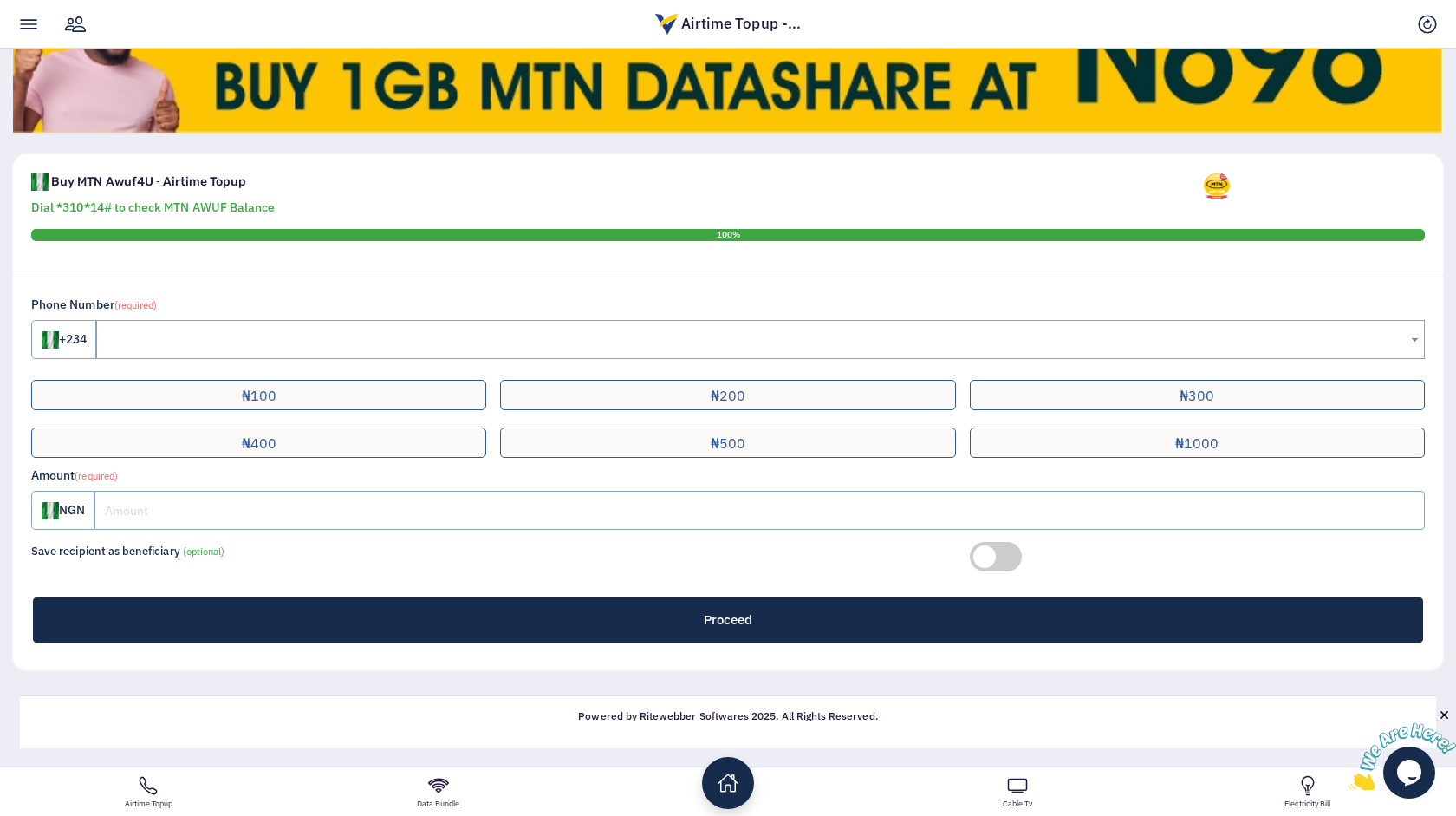
scroll to position [325, 0]
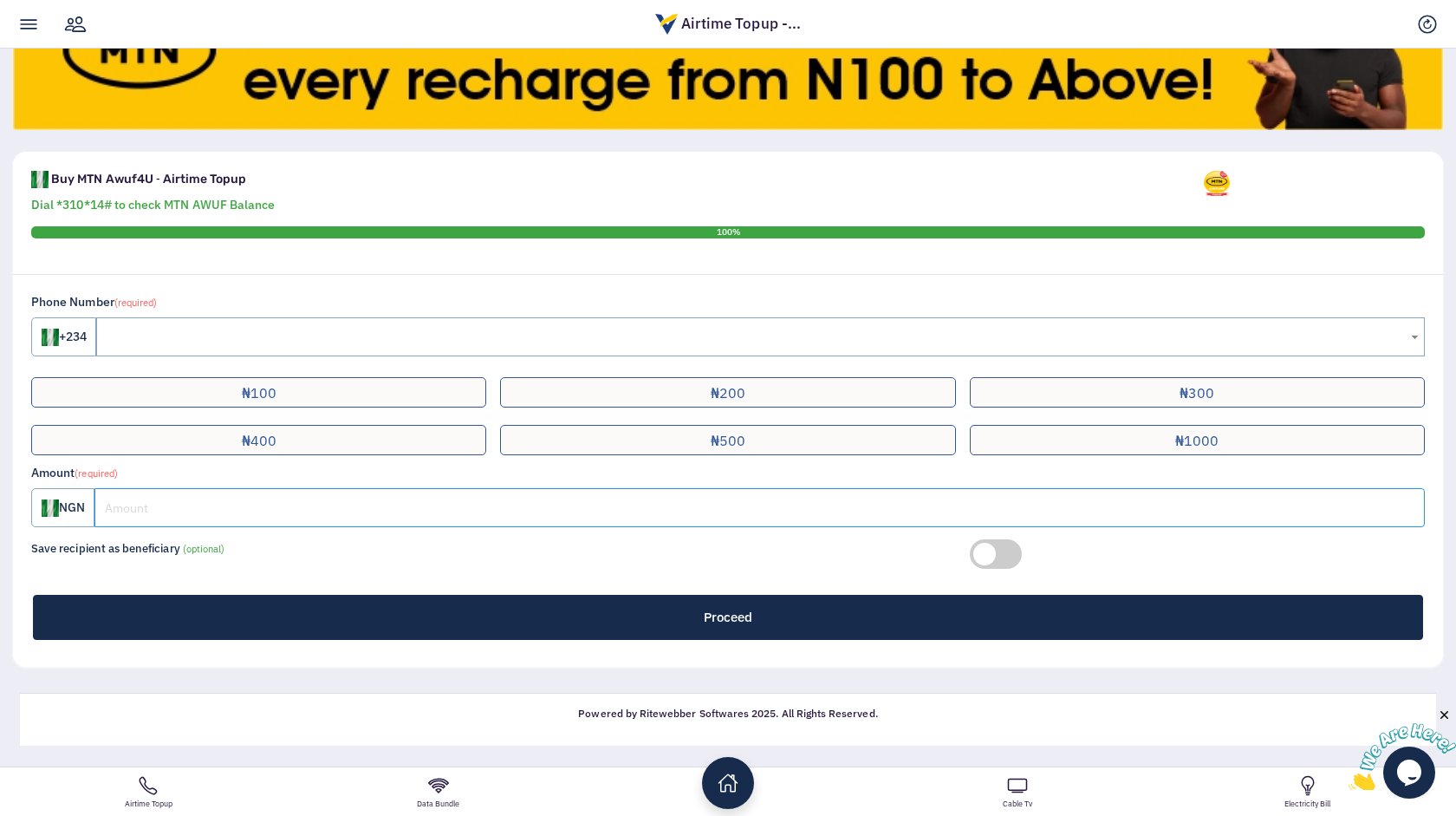
click at [287, 512] on input "number" at bounding box center [759, 507] width 1330 height 39
click at [302, 557] on div "Save recipient as beneficiary (optional)" at bounding box center [493, 563] width 939 height 47
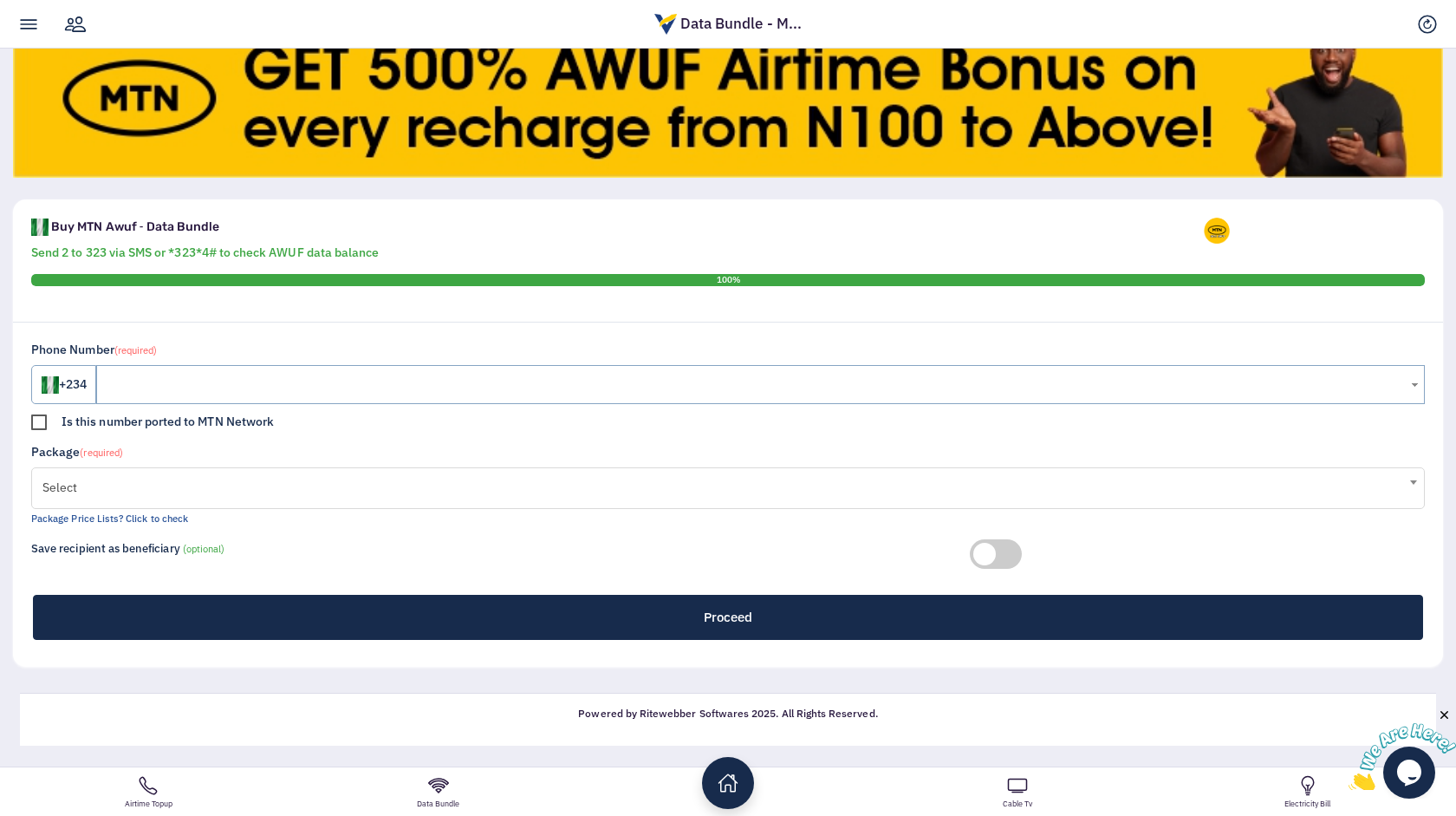
click at [476, 476] on span "Select" at bounding box center [728, 487] width 1371 height 34
